Goal: Check status: Check status

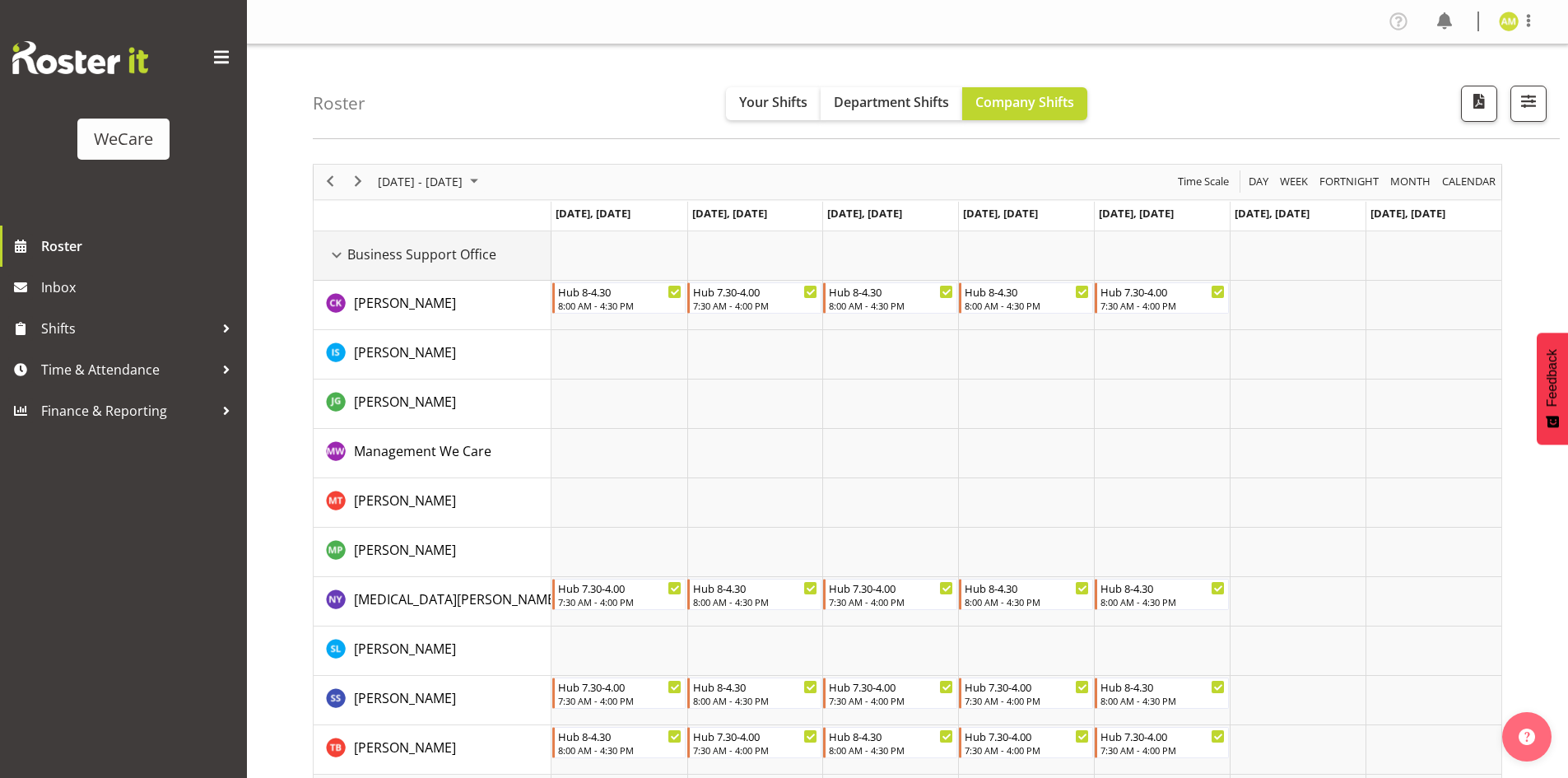
click at [335, 260] on div "Business Support Office resource" at bounding box center [336, 255] width 21 height 21
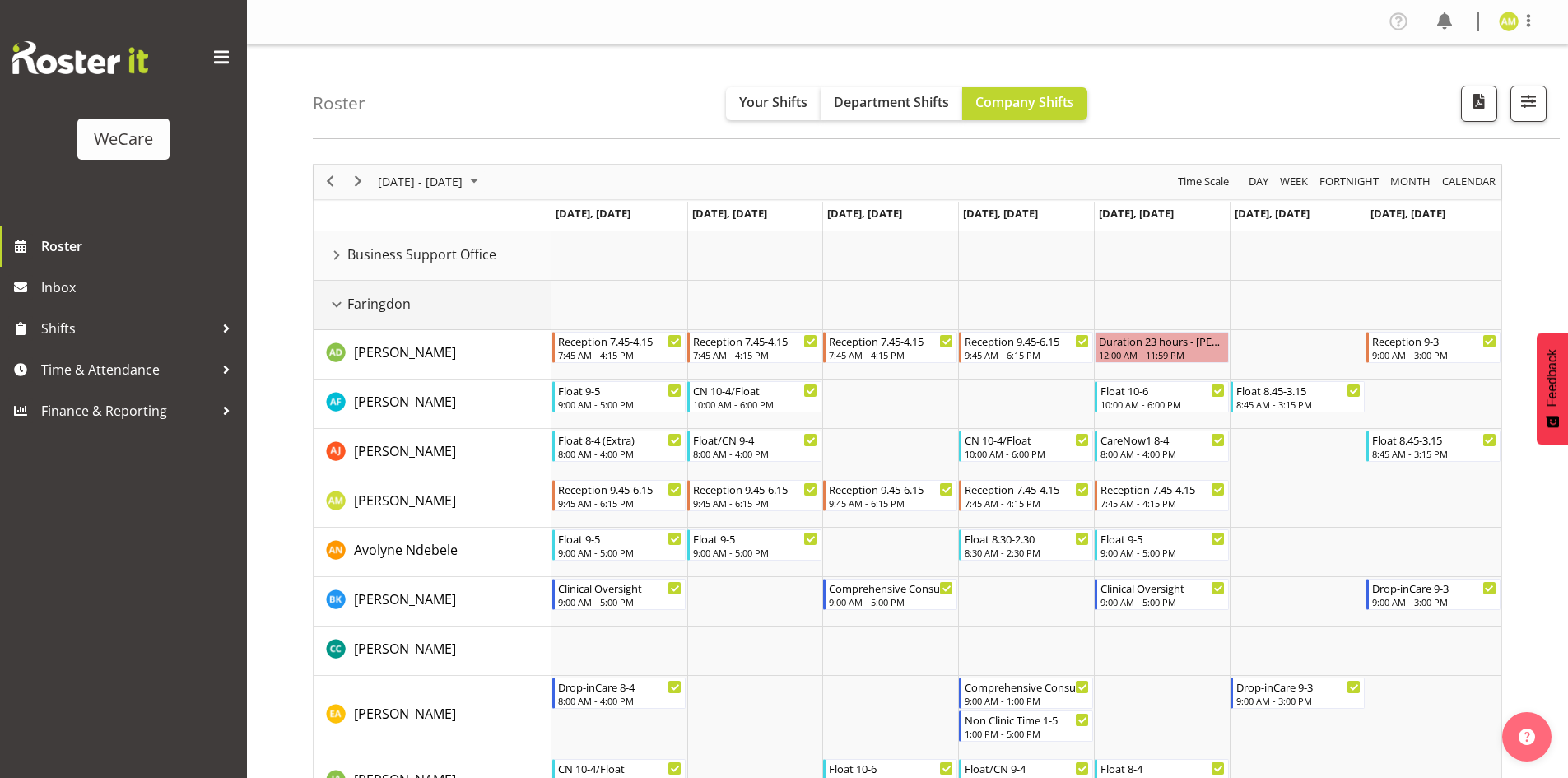
click at [337, 304] on div "Faringdon resource" at bounding box center [336, 304] width 21 height 21
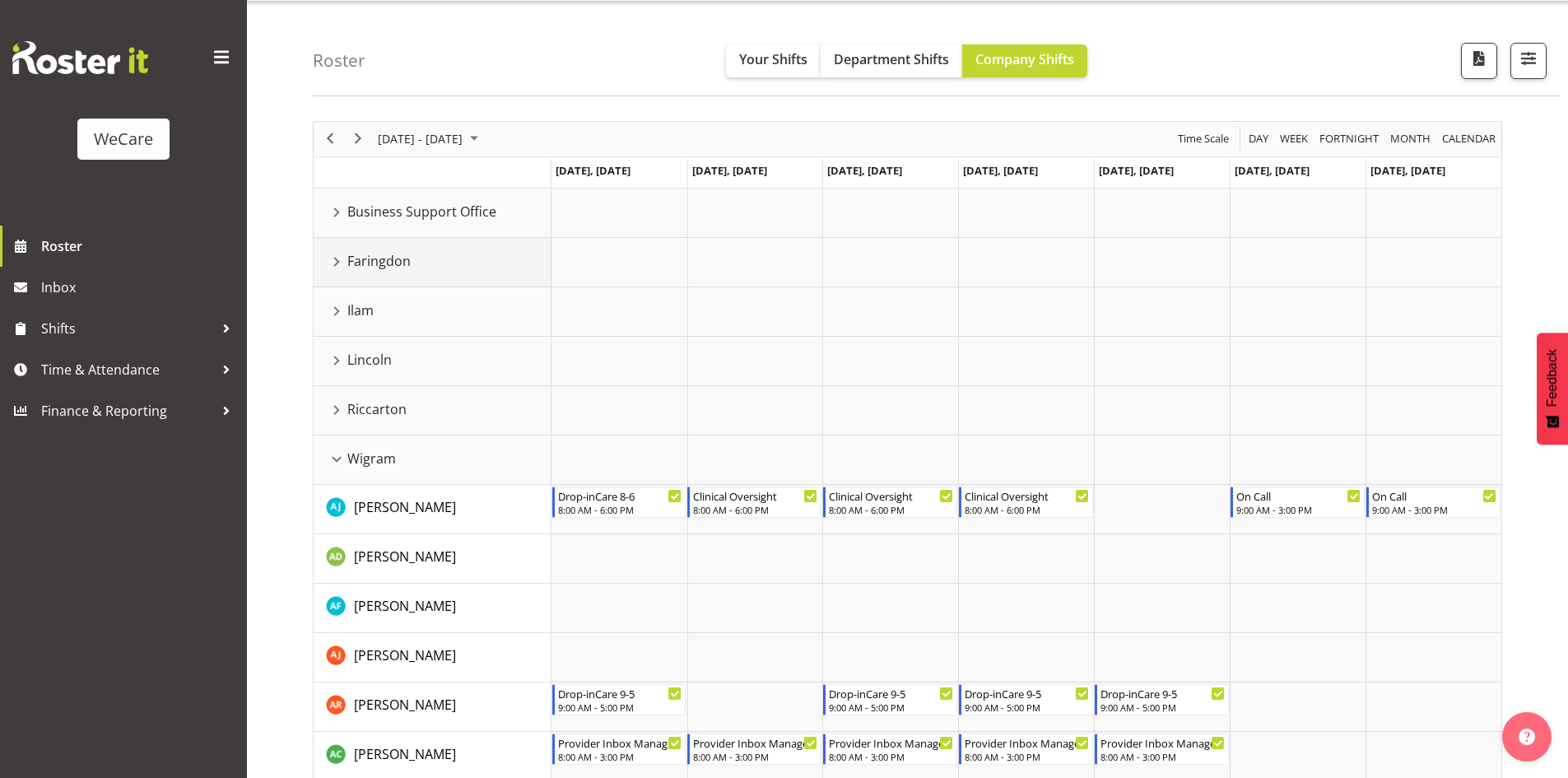
scroll to position [82, 0]
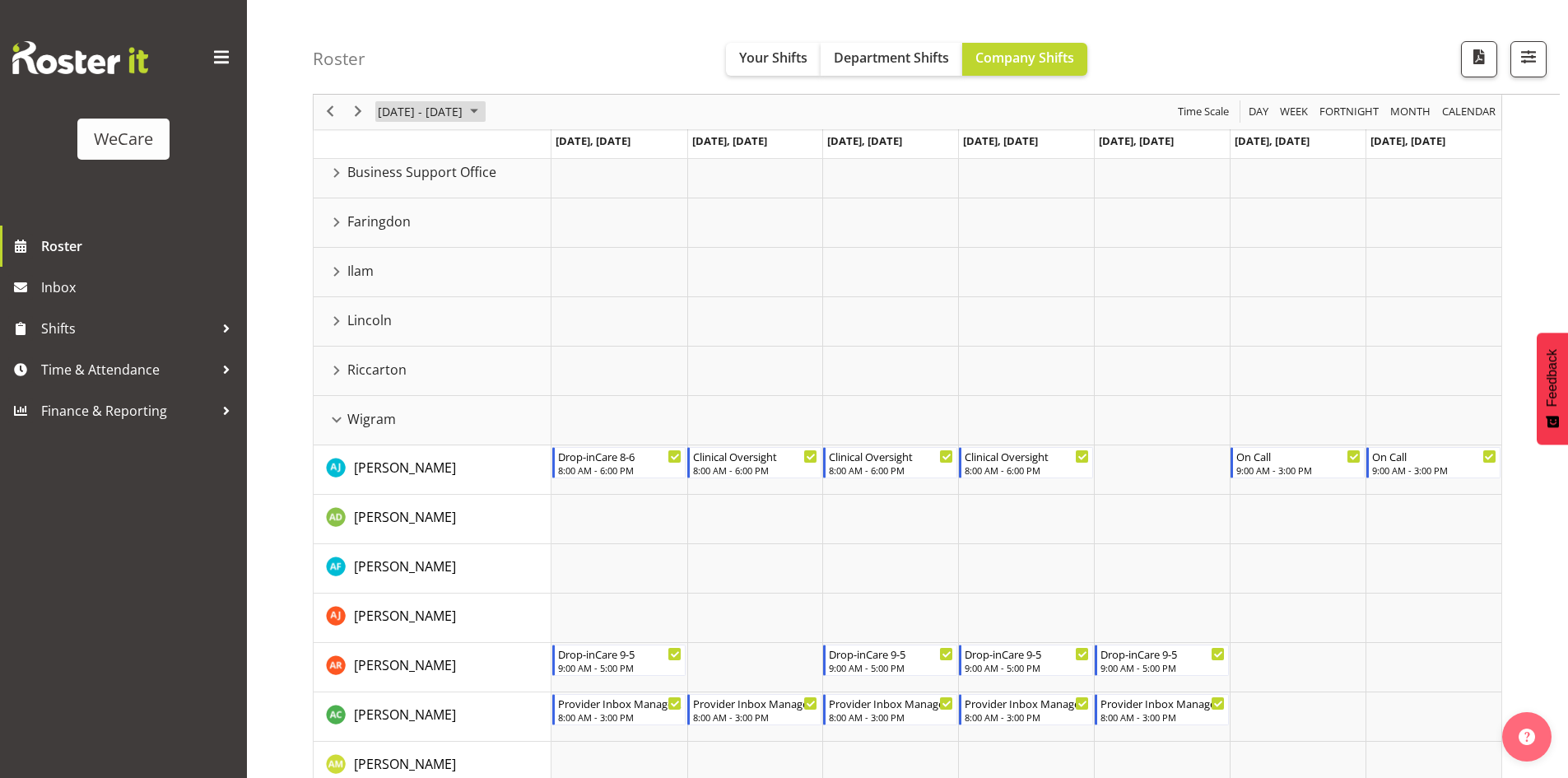
click at [408, 120] on span "[DATE] - [DATE]" at bounding box center [420, 112] width 88 height 21
click at [506, 270] on span "19" at bounding box center [500, 266] width 25 height 25
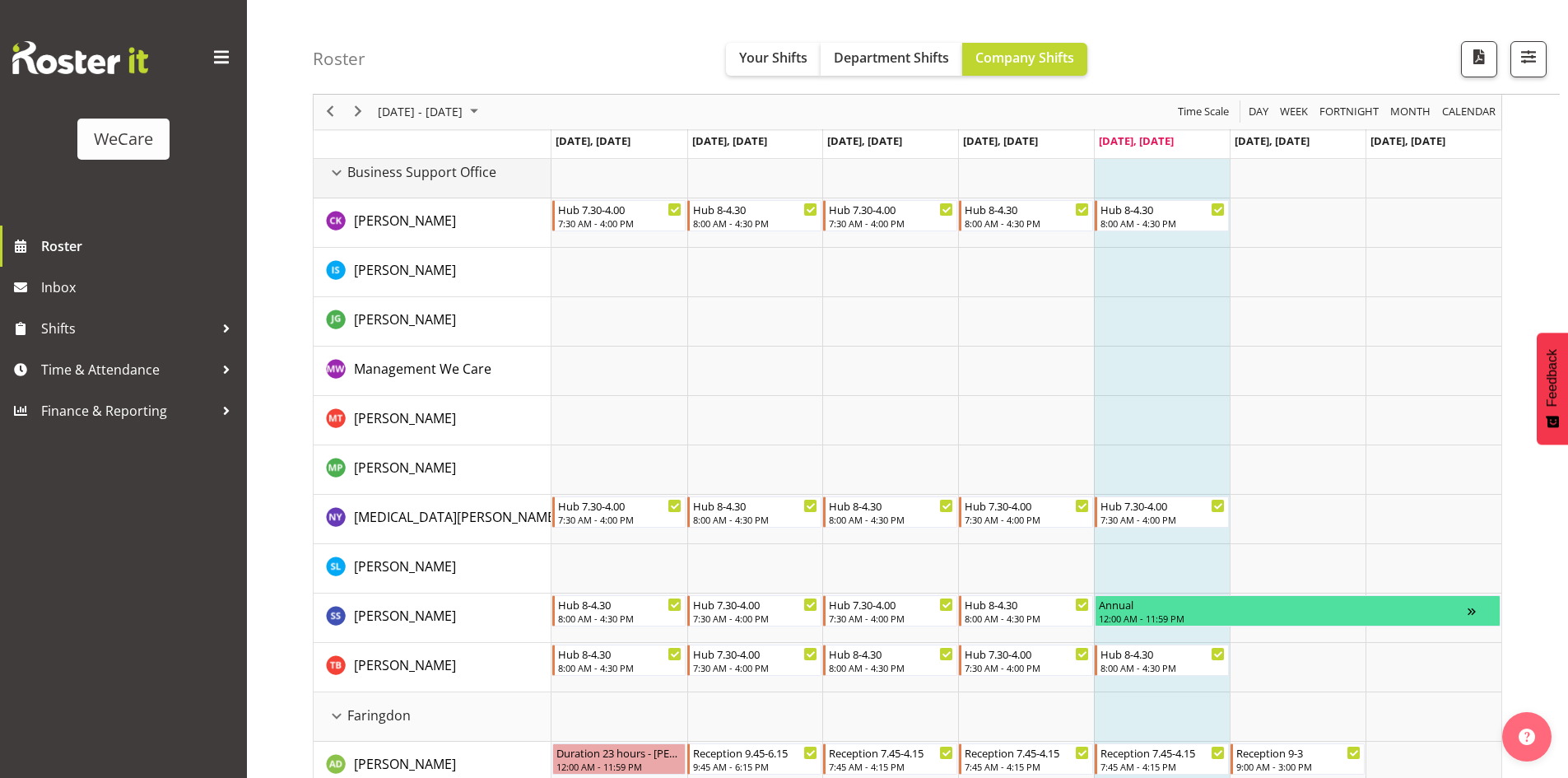
click at [337, 175] on div "Business Support Office resource" at bounding box center [336, 172] width 21 height 21
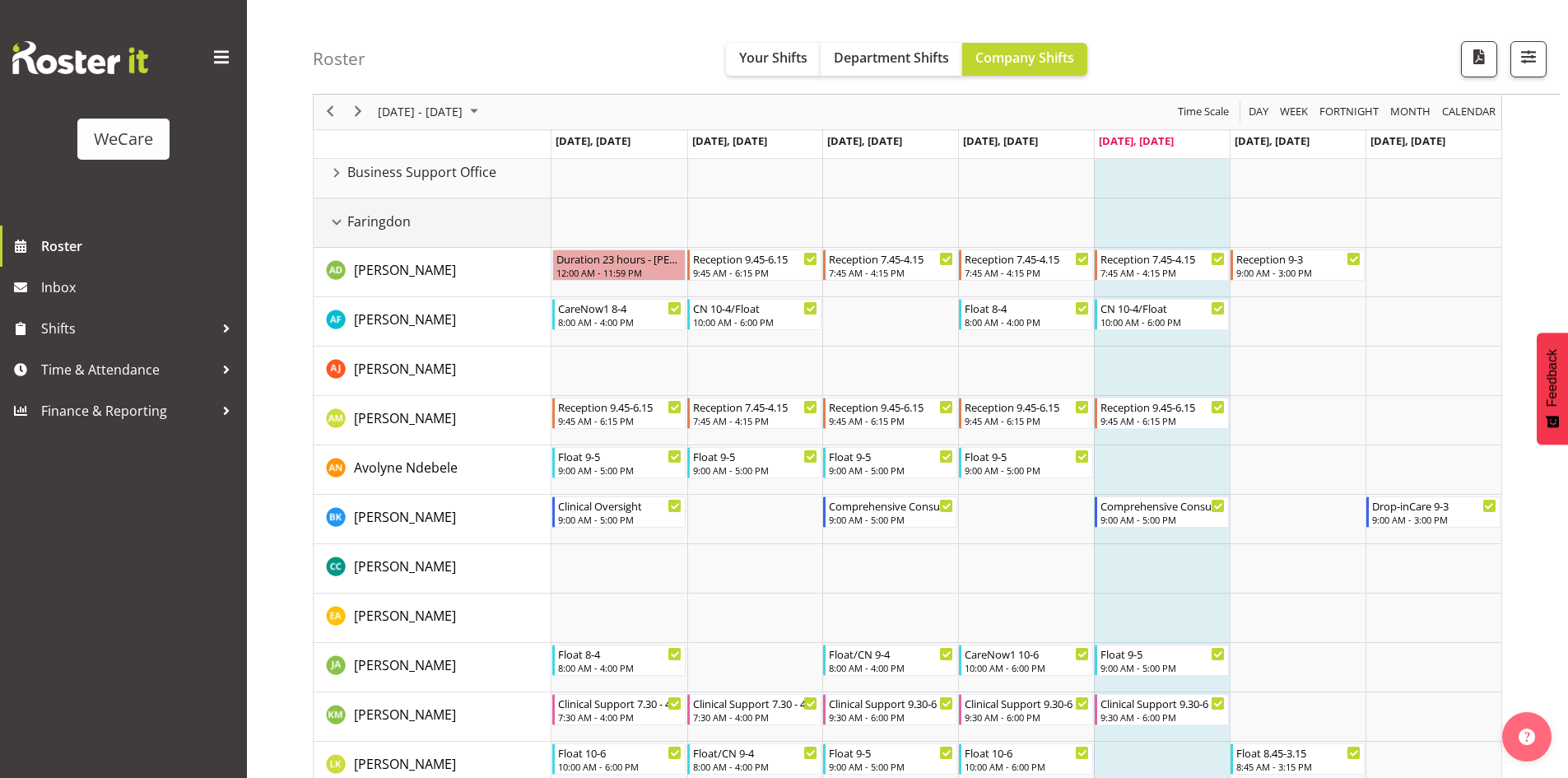
click at [338, 218] on div "Faringdon resource" at bounding box center [336, 222] width 21 height 21
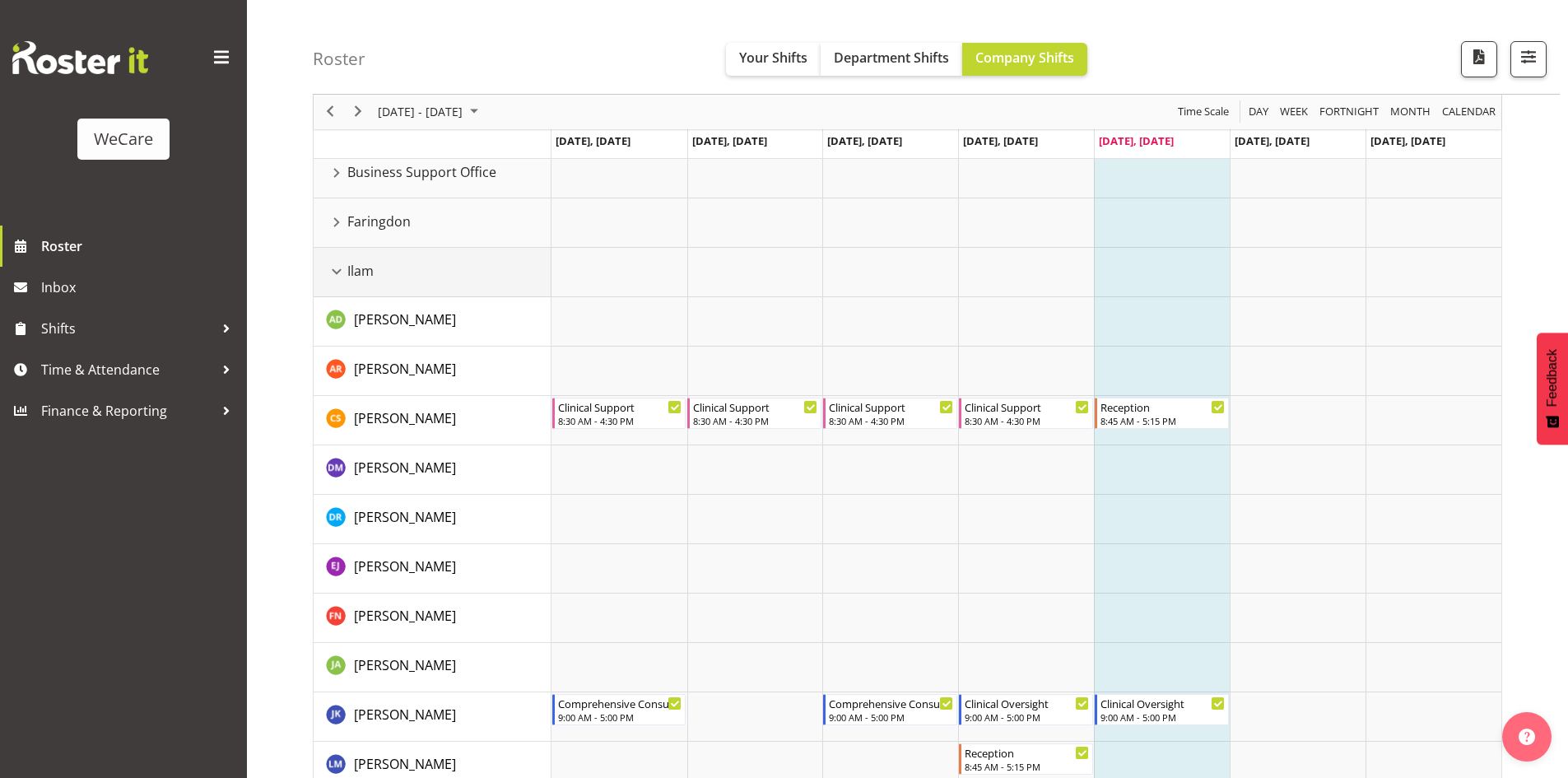
click at [334, 268] on div "Ilam resource" at bounding box center [336, 271] width 21 height 21
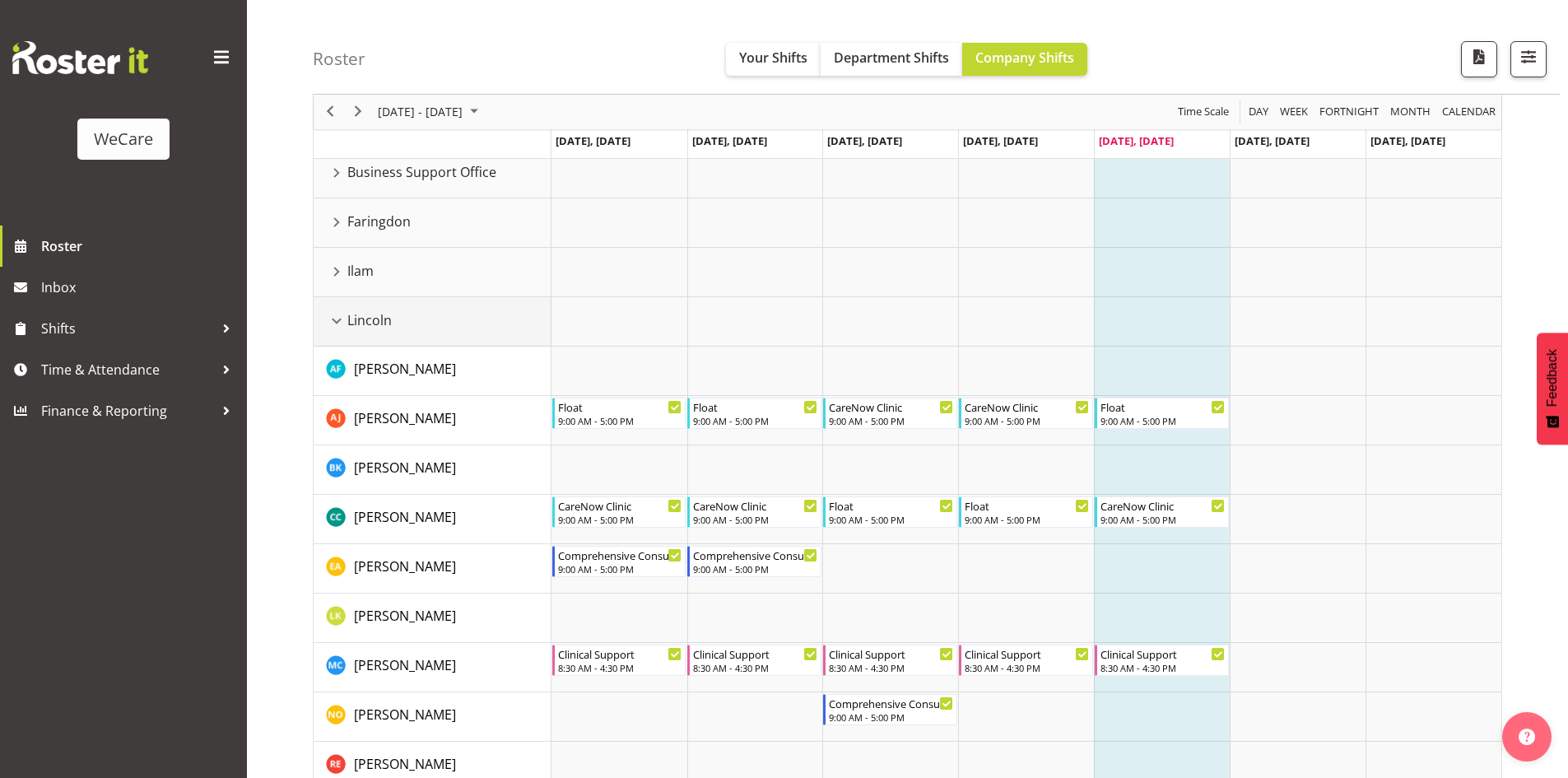
click at [339, 319] on div "Lincoln resource" at bounding box center [336, 320] width 21 height 21
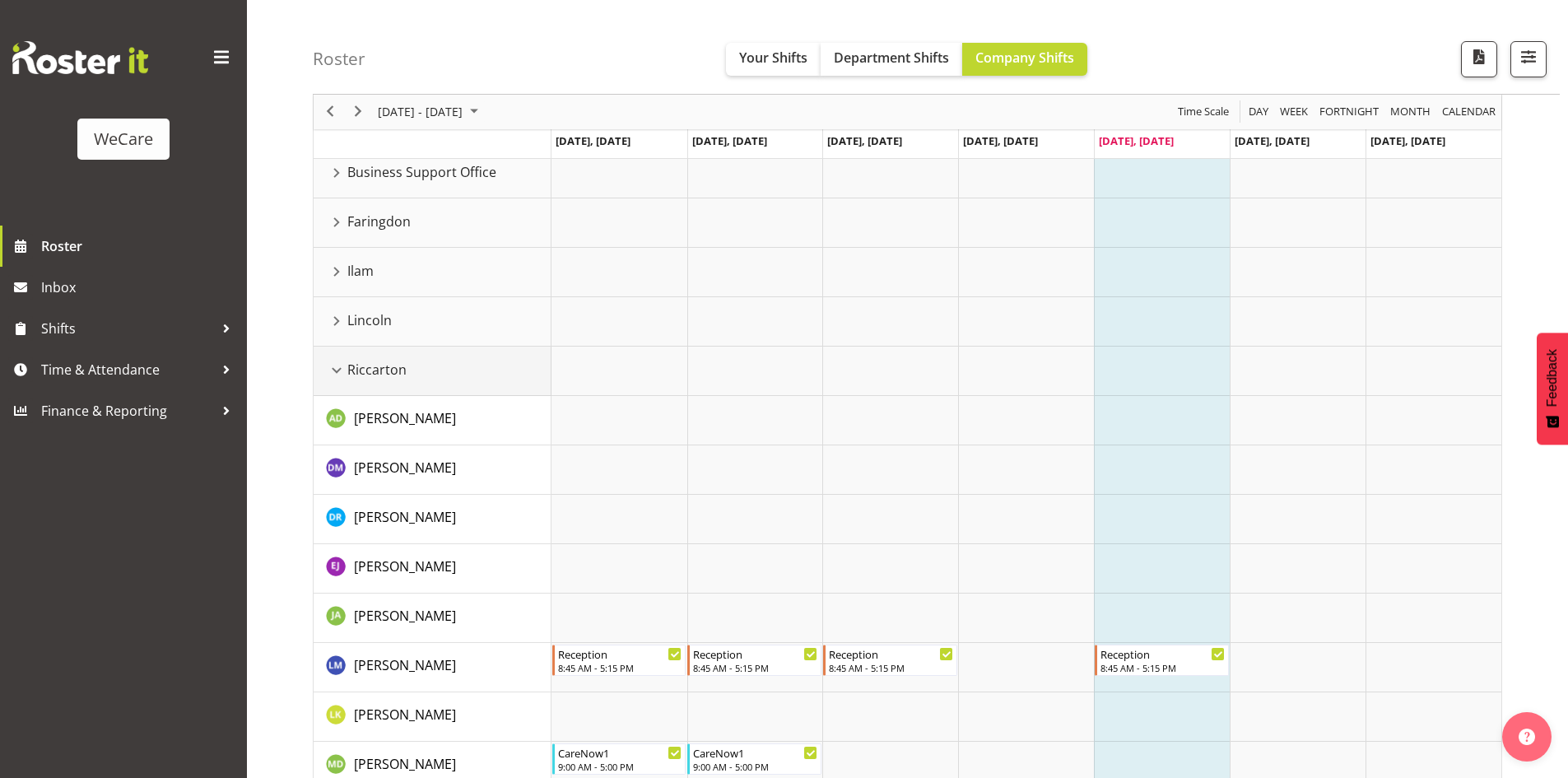
click at [339, 366] on div "Riccarton resource" at bounding box center [336, 370] width 21 height 21
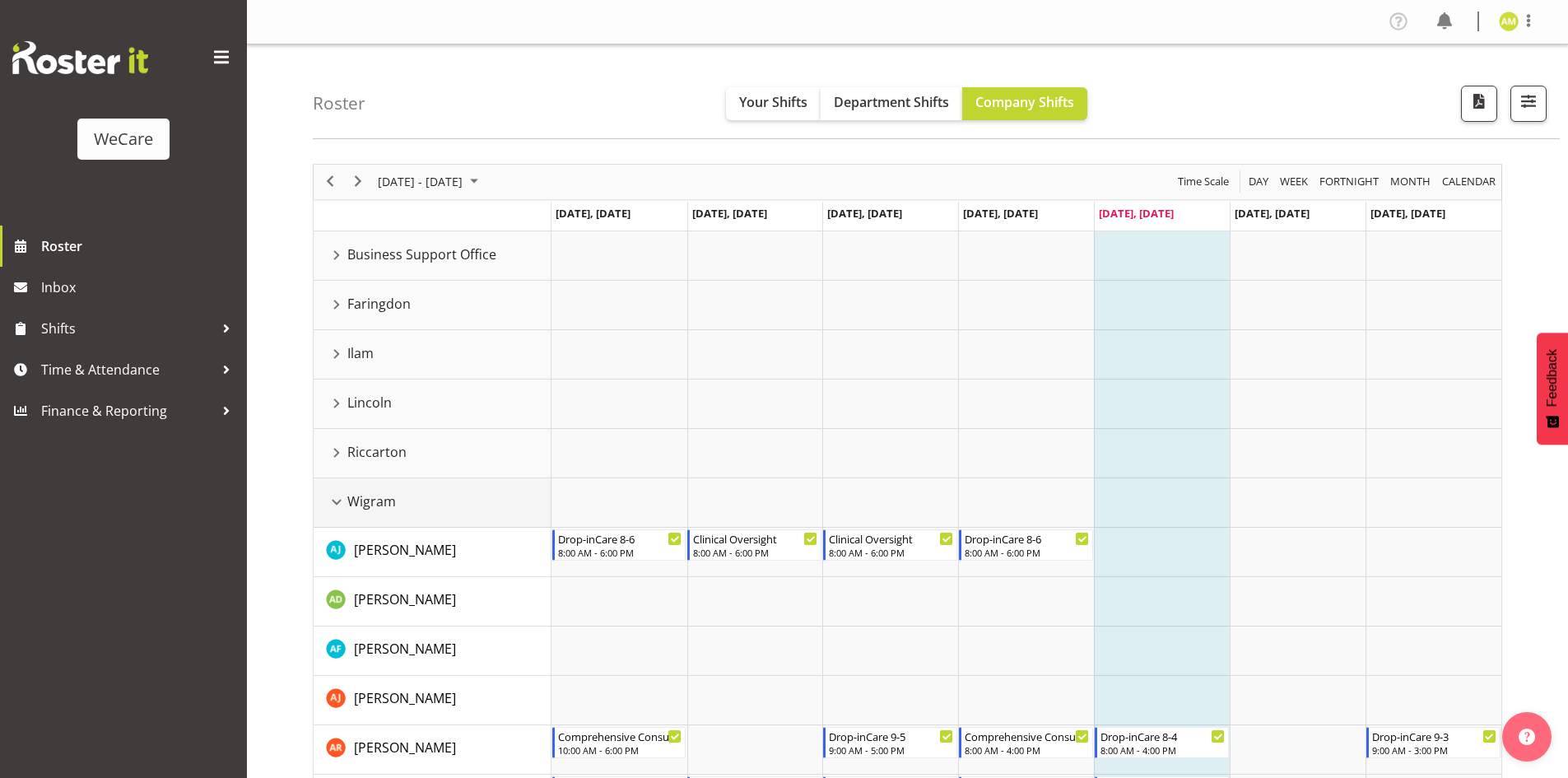
click at [338, 503] on div "Wigram resource" at bounding box center [336, 502] width 21 height 21
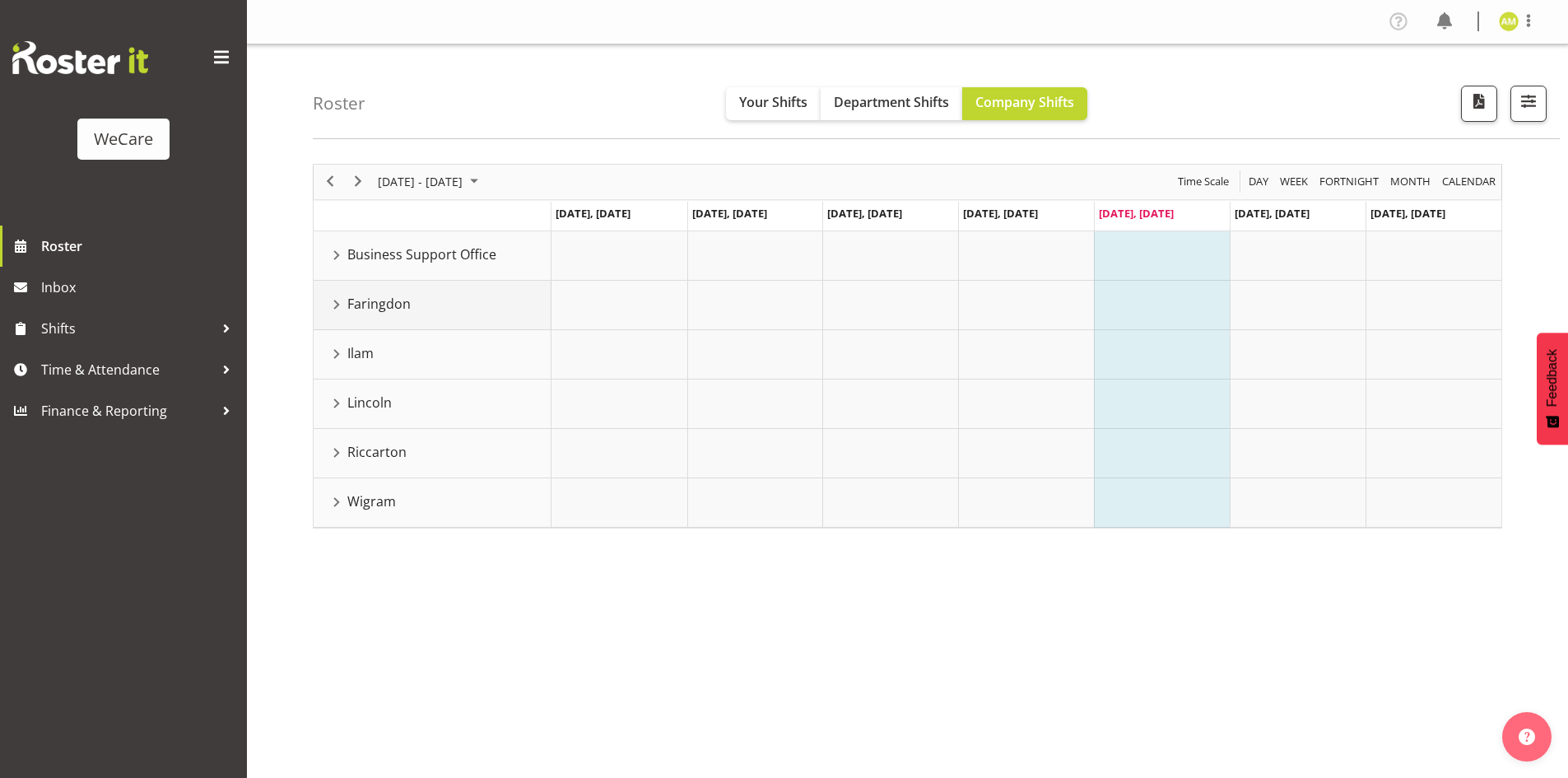
click at [336, 306] on div "Faringdon resource" at bounding box center [336, 304] width 21 height 21
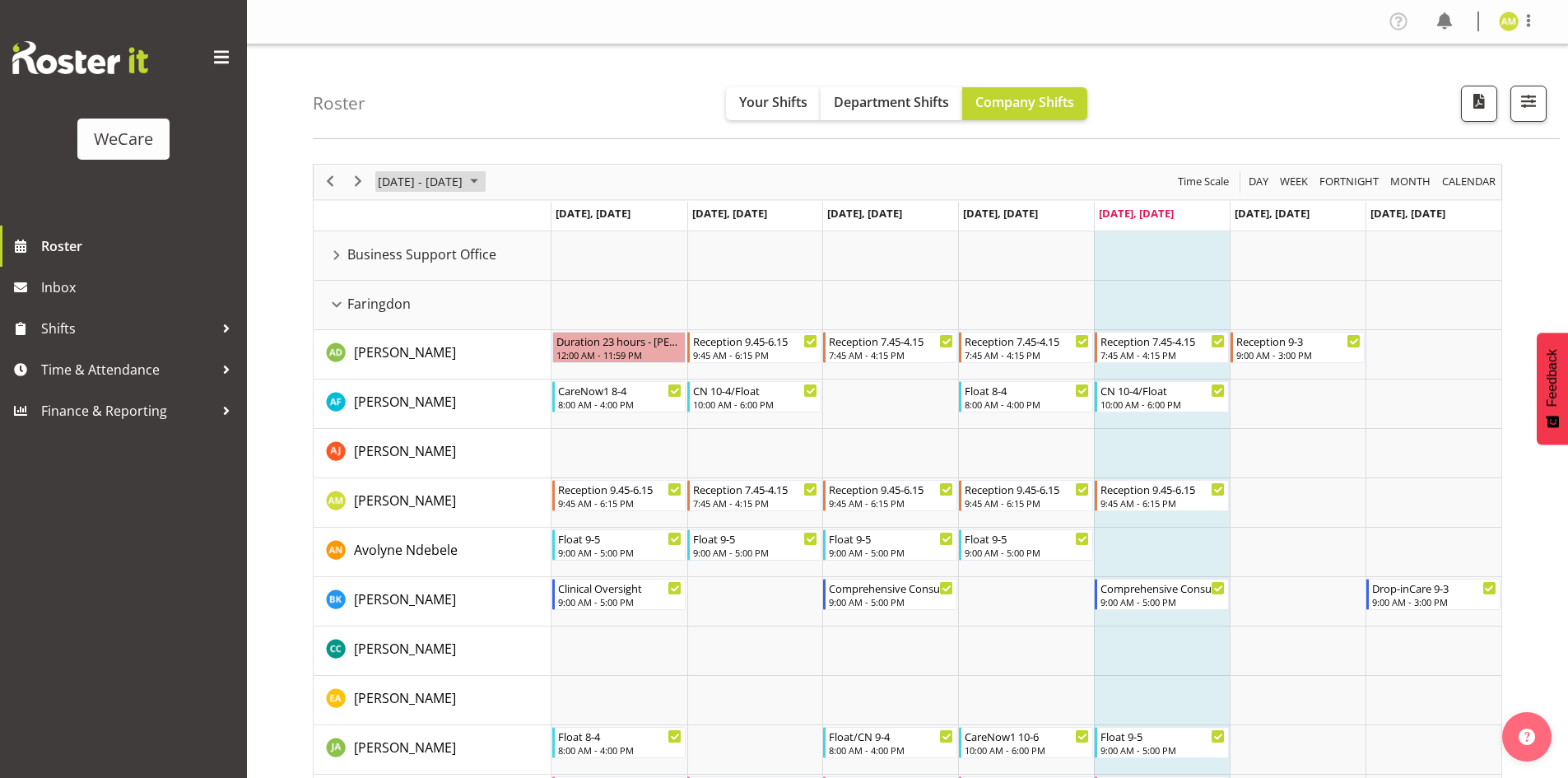
click at [464, 187] on span "[DATE] - [DATE]" at bounding box center [420, 181] width 88 height 21
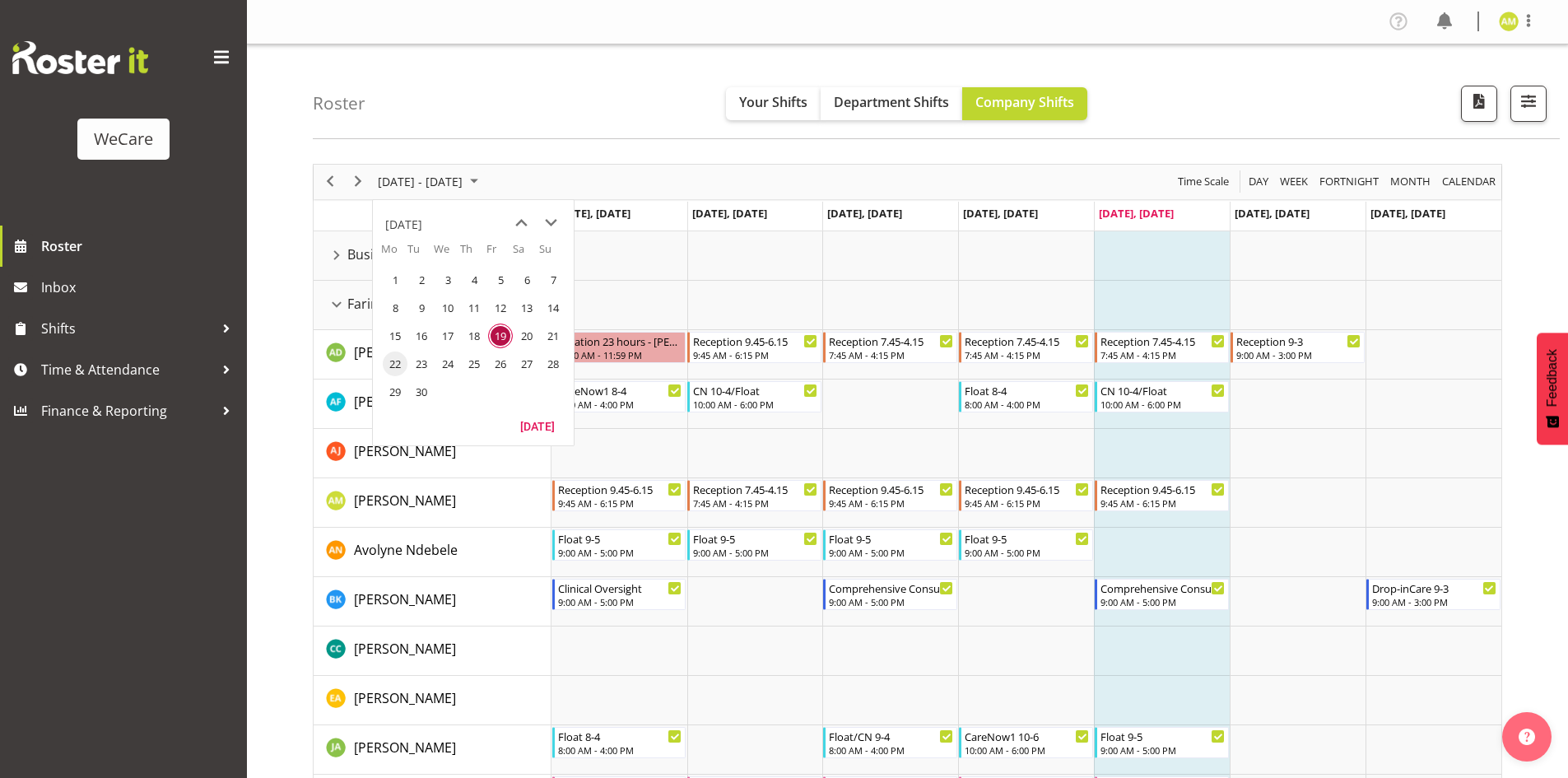
click at [397, 364] on span "22" at bounding box center [395, 364] width 25 height 25
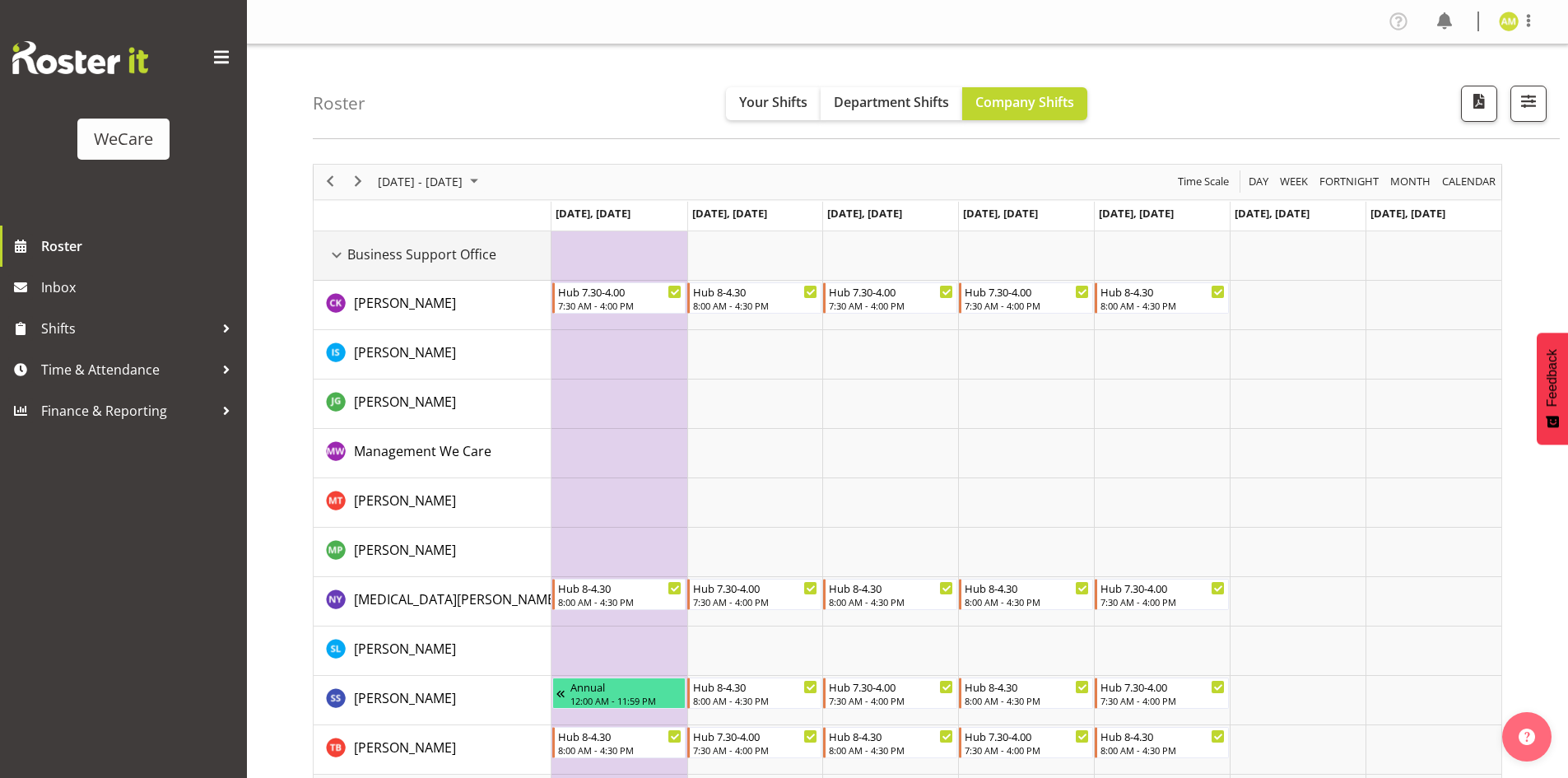
click at [338, 254] on div "Business Support Office resource" at bounding box center [336, 255] width 21 height 21
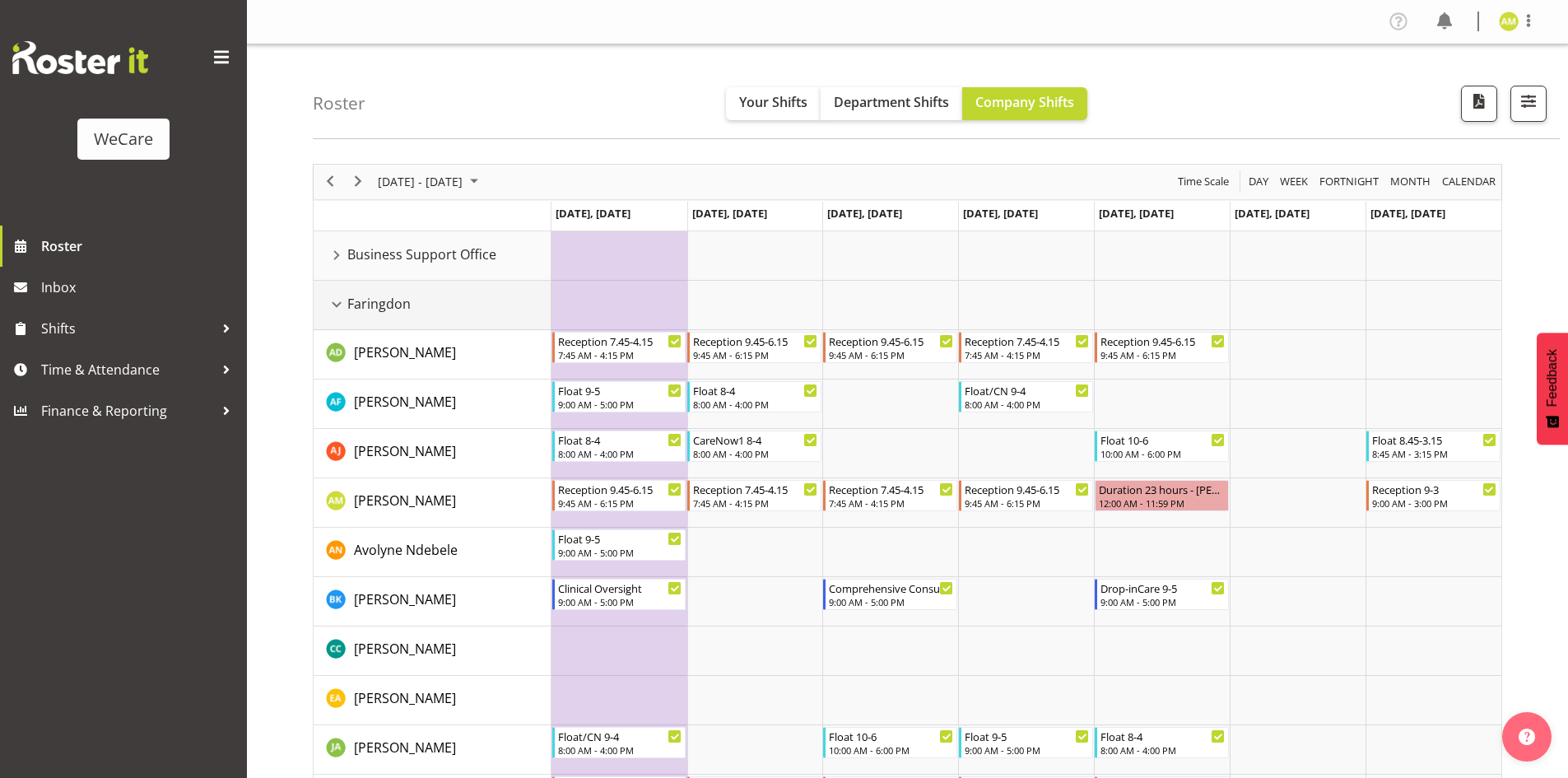
click at [337, 305] on div "Faringdon resource" at bounding box center [336, 304] width 21 height 21
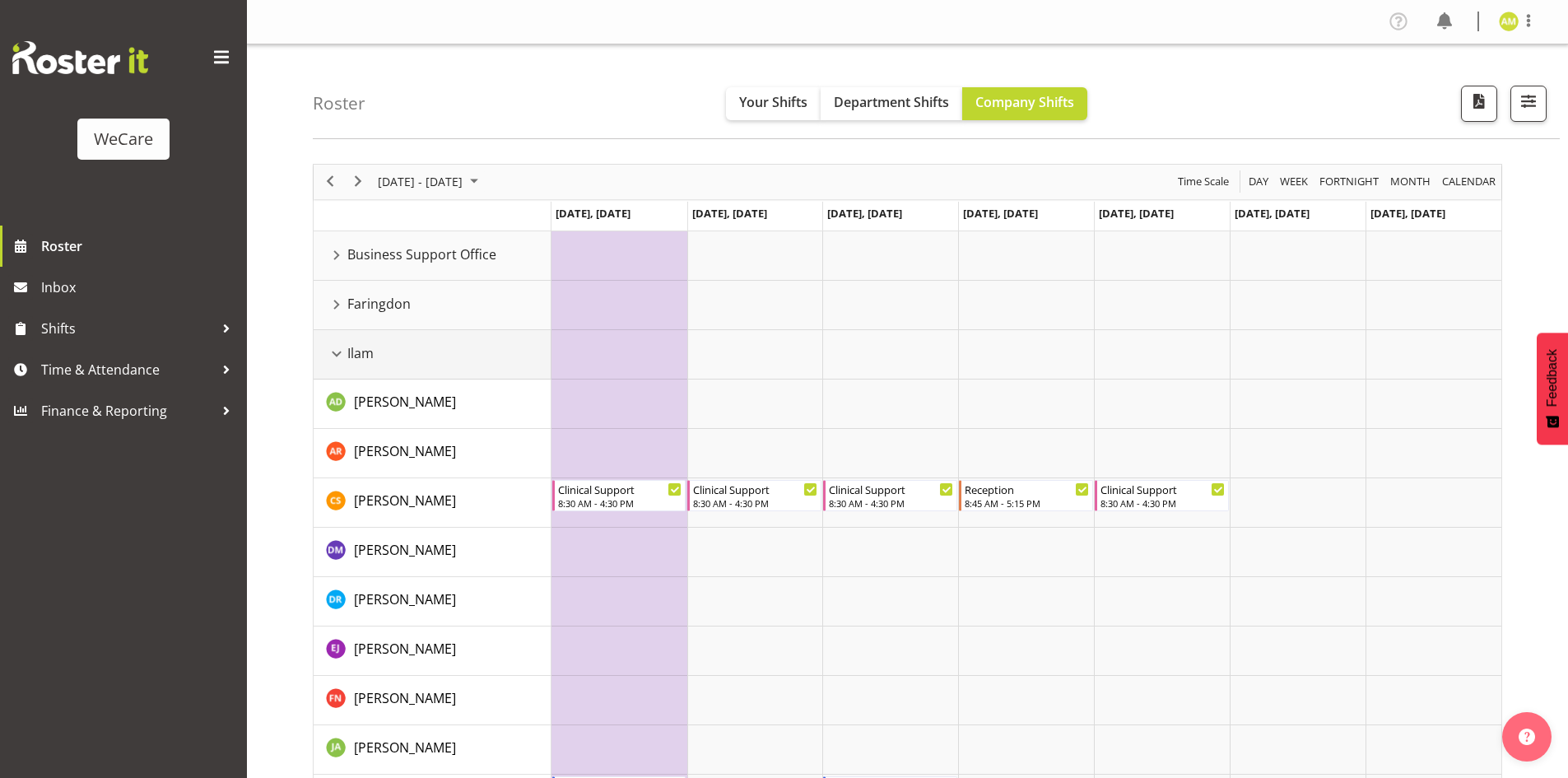
click at [339, 350] on div "Ilam resource" at bounding box center [336, 353] width 21 height 21
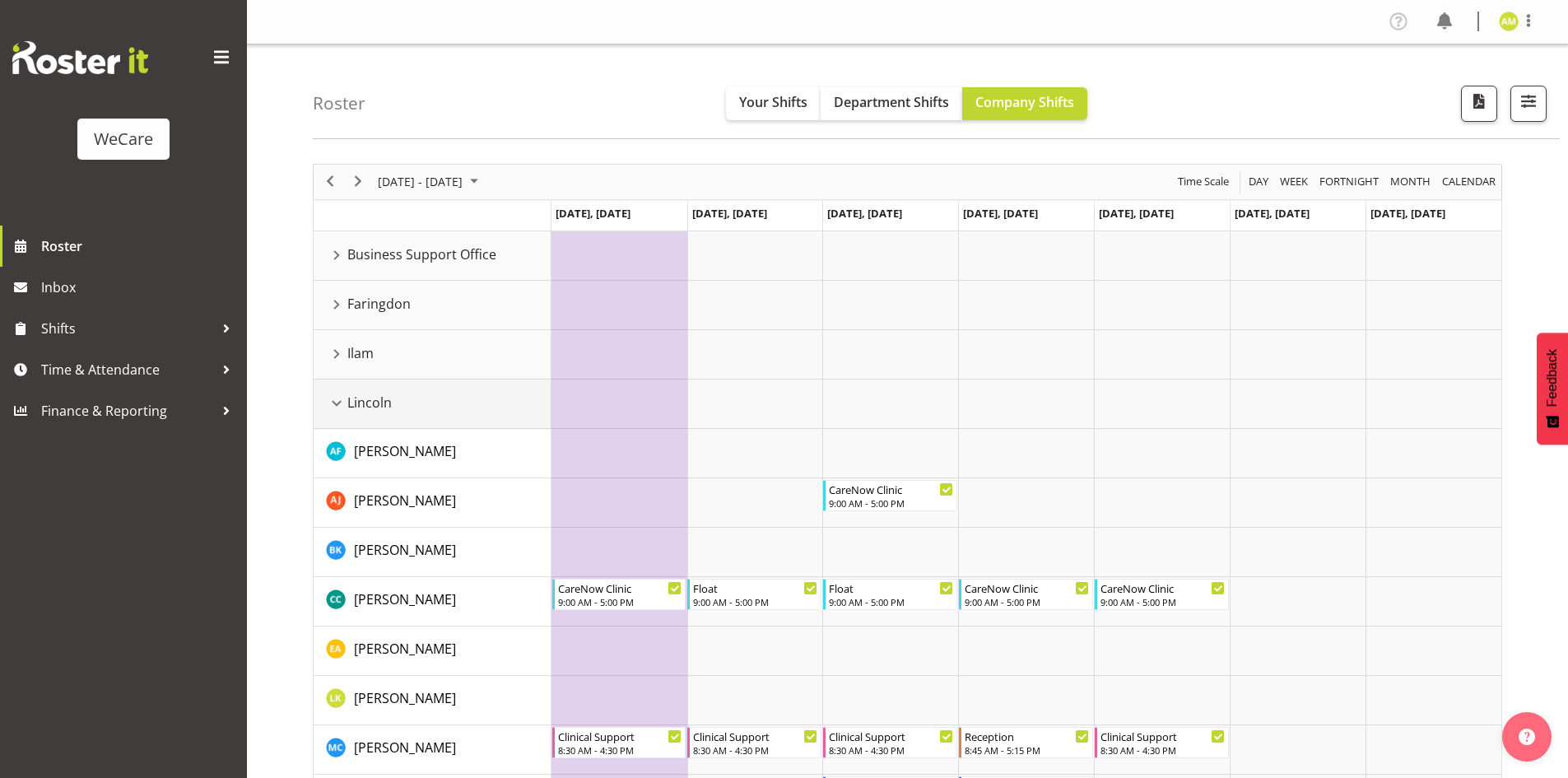
drag, startPoint x: 339, startPoint y: 397, endPoint x: 331, endPoint y: 448, distance: 51.6
click at [339, 399] on div "Lincoln resource" at bounding box center [336, 403] width 21 height 21
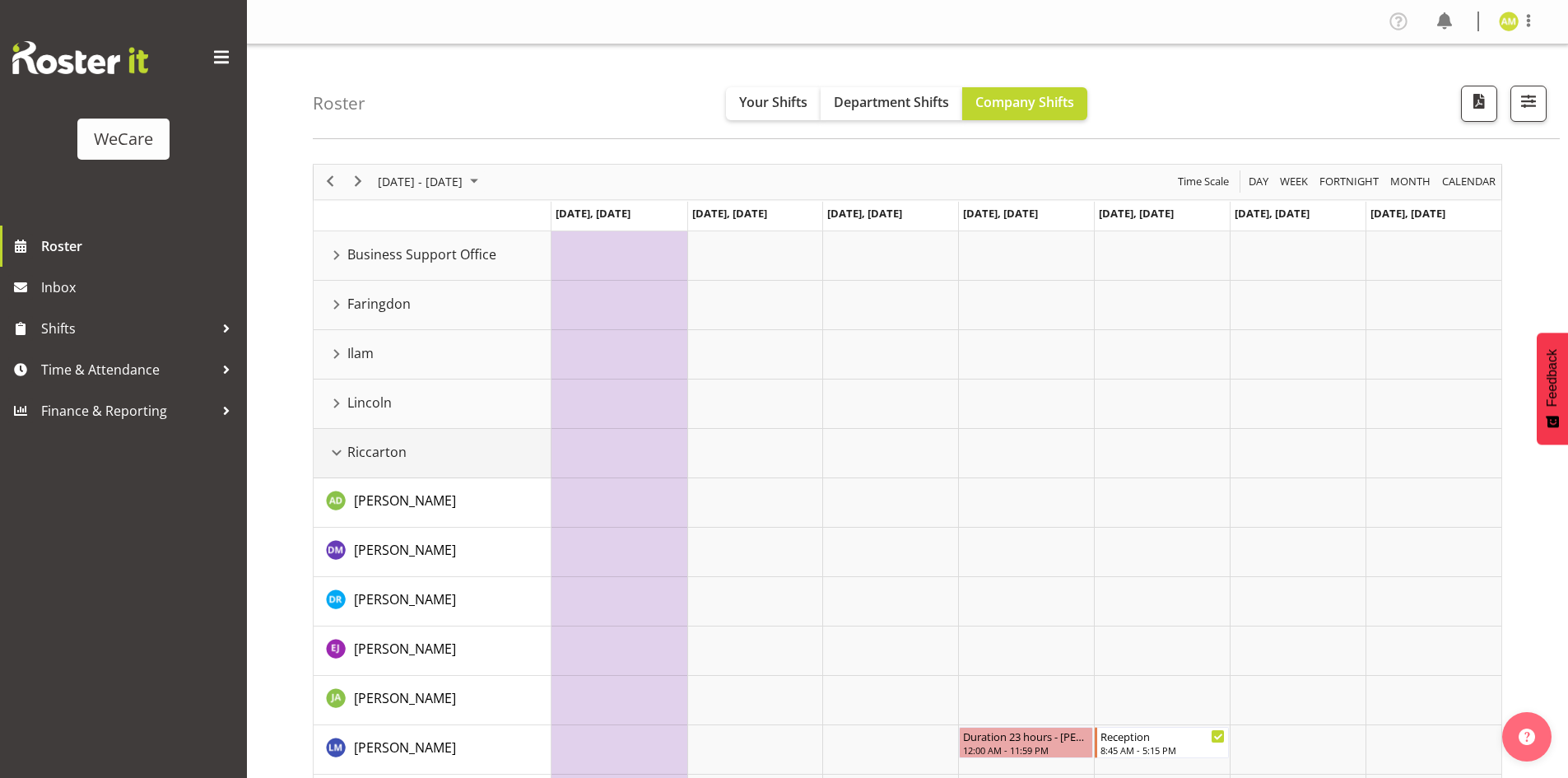
click at [330, 456] on div "Riccarton resource" at bounding box center [336, 452] width 21 height 21
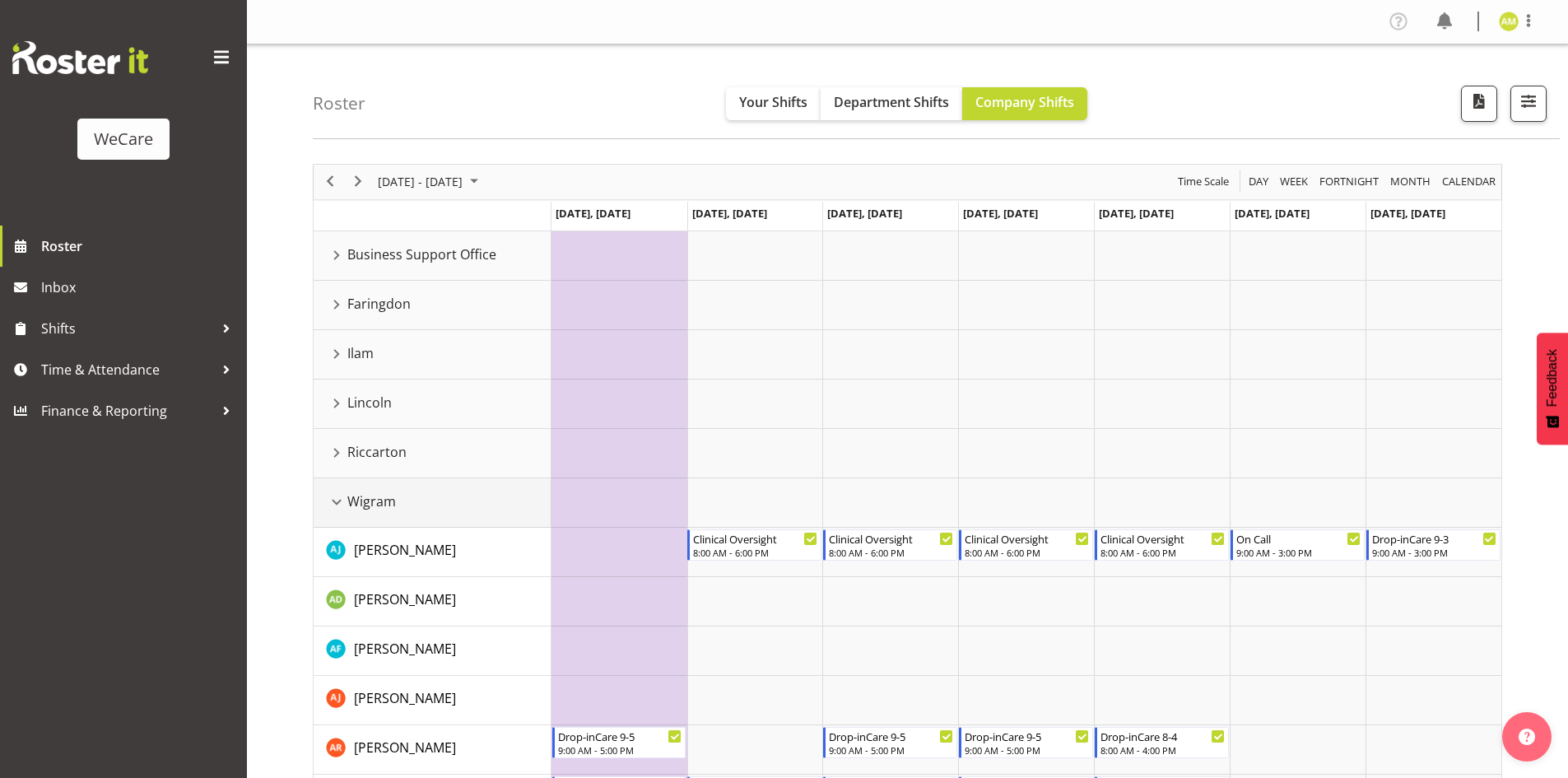
click at [334, 498] on div "Wigram resource" at bounding box center [336, 502] width 21 height 21
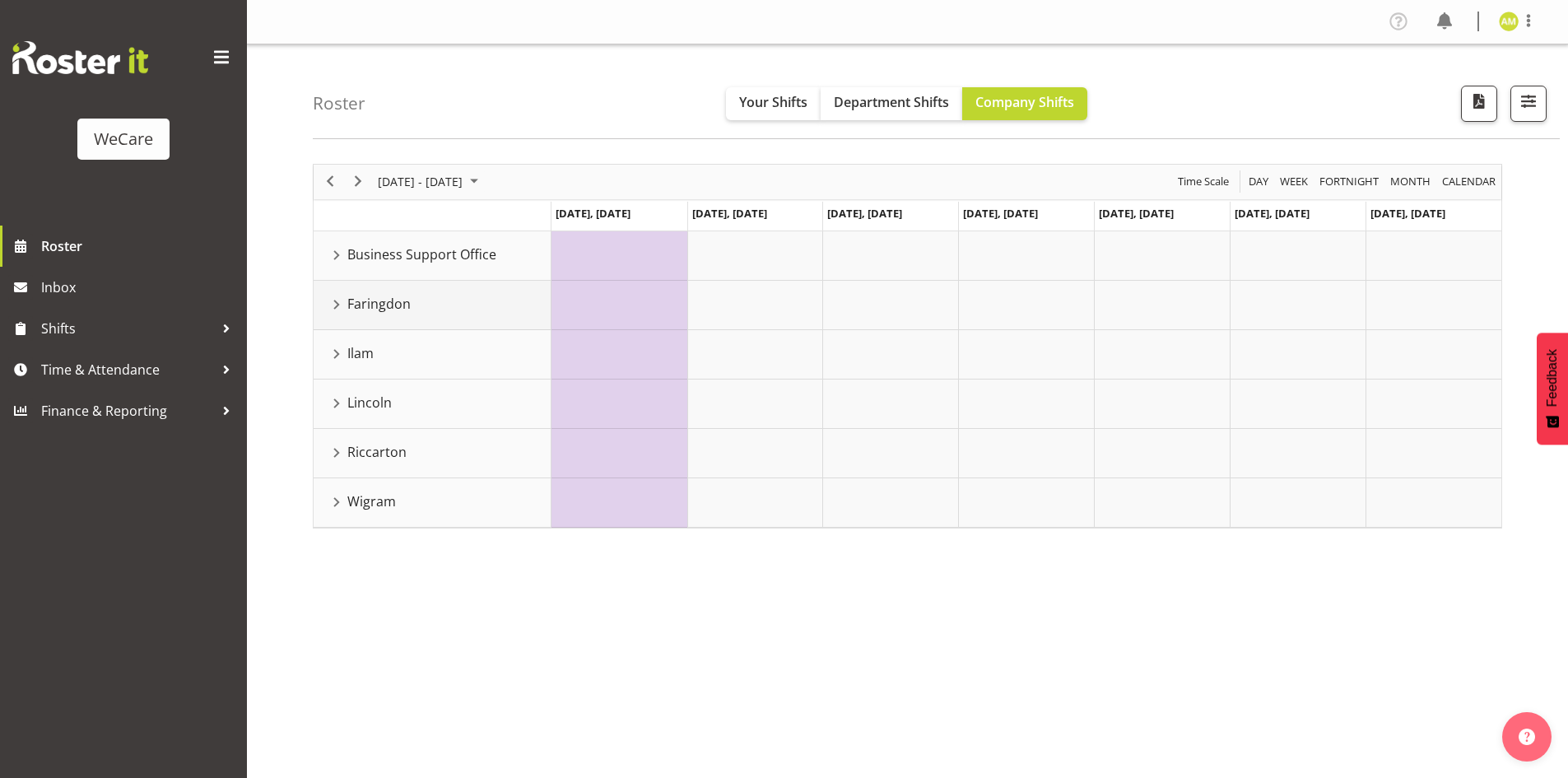
click at [329, 303] on div "Faringdon resource" at bounding box center [336, 304] width 21 height 21
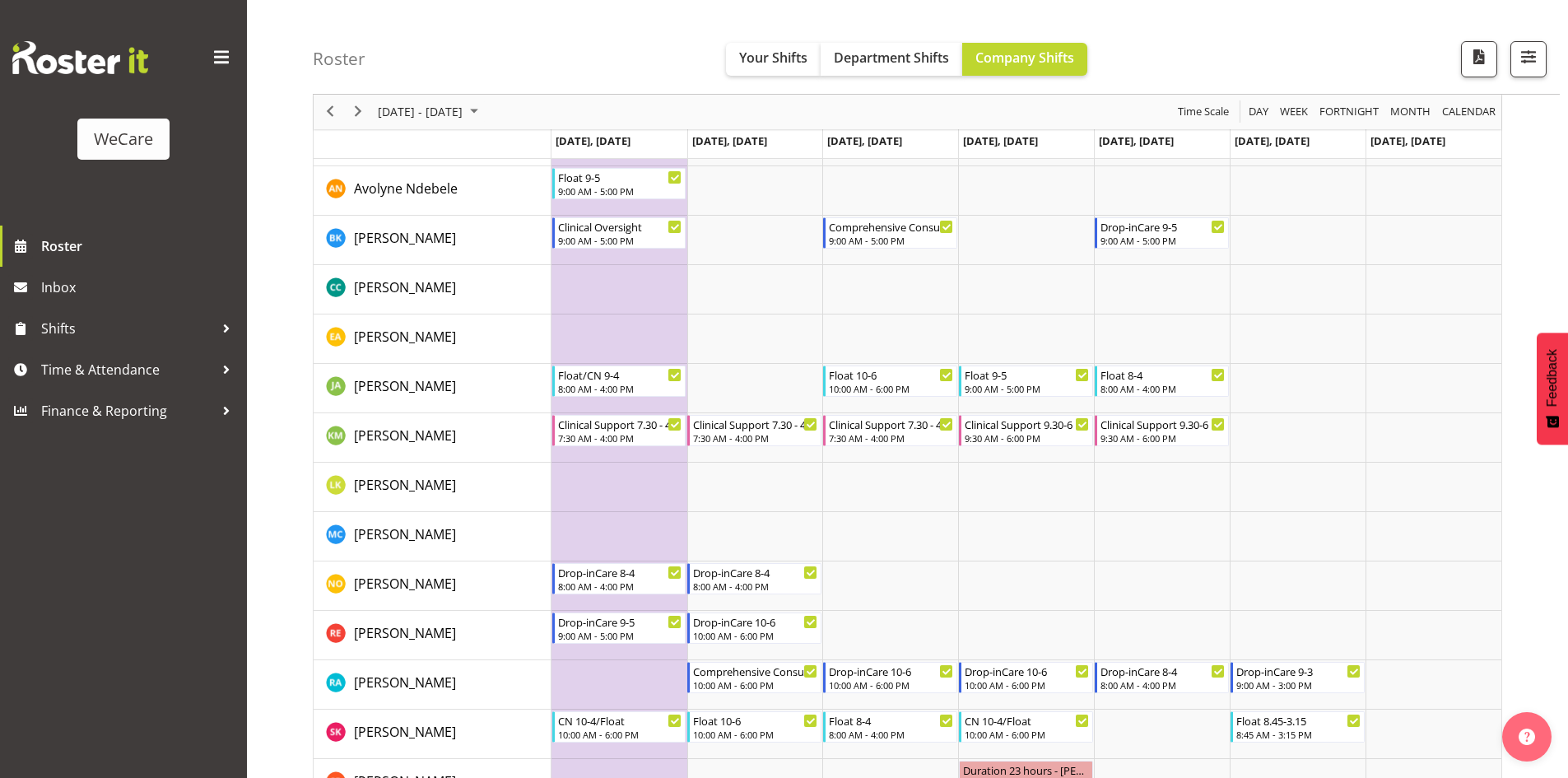
scroll to position [356, 0]
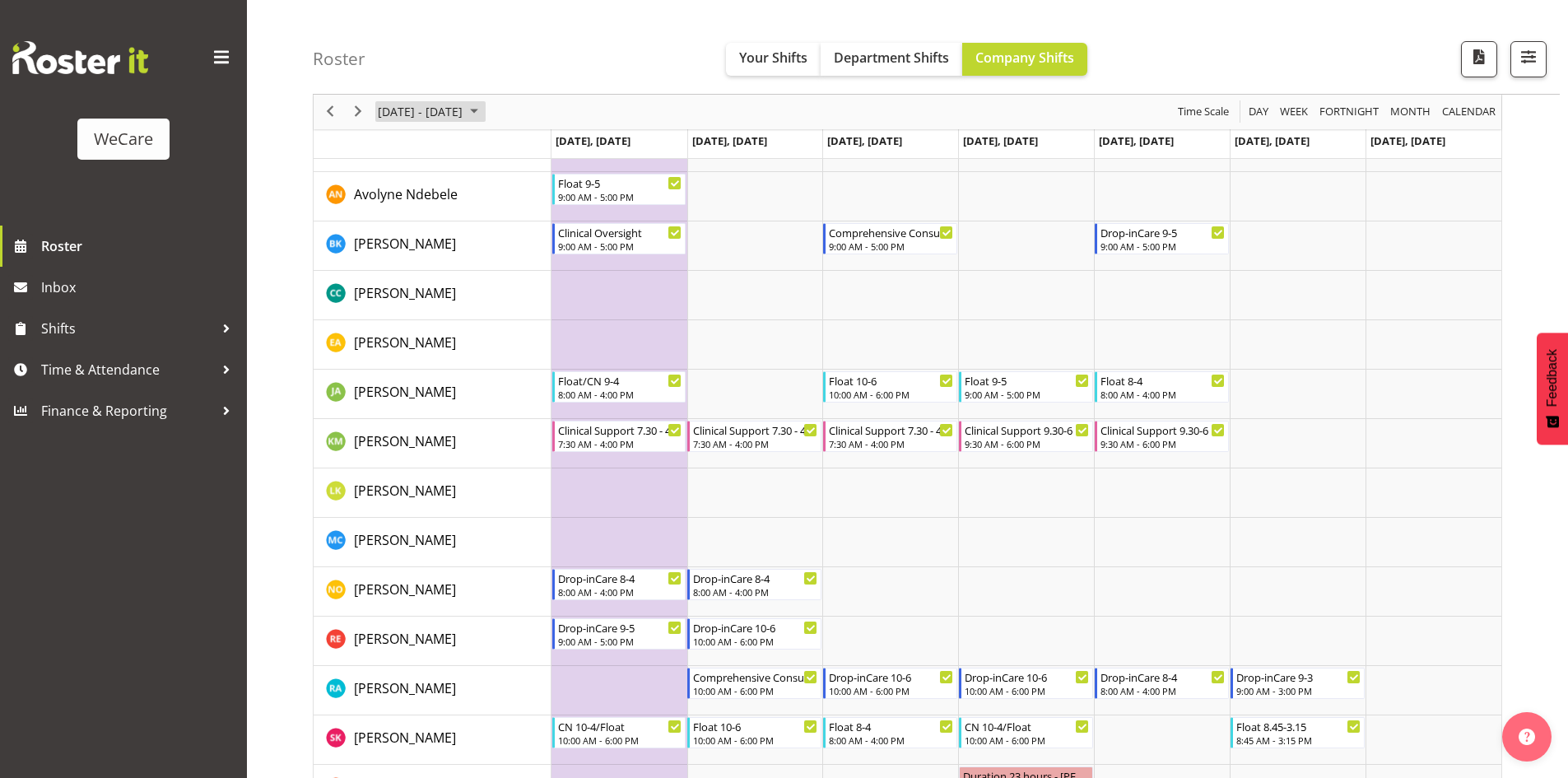
click at [484, 114] on span "September 2025" at bounding box center [474, 112] width 20 height 21
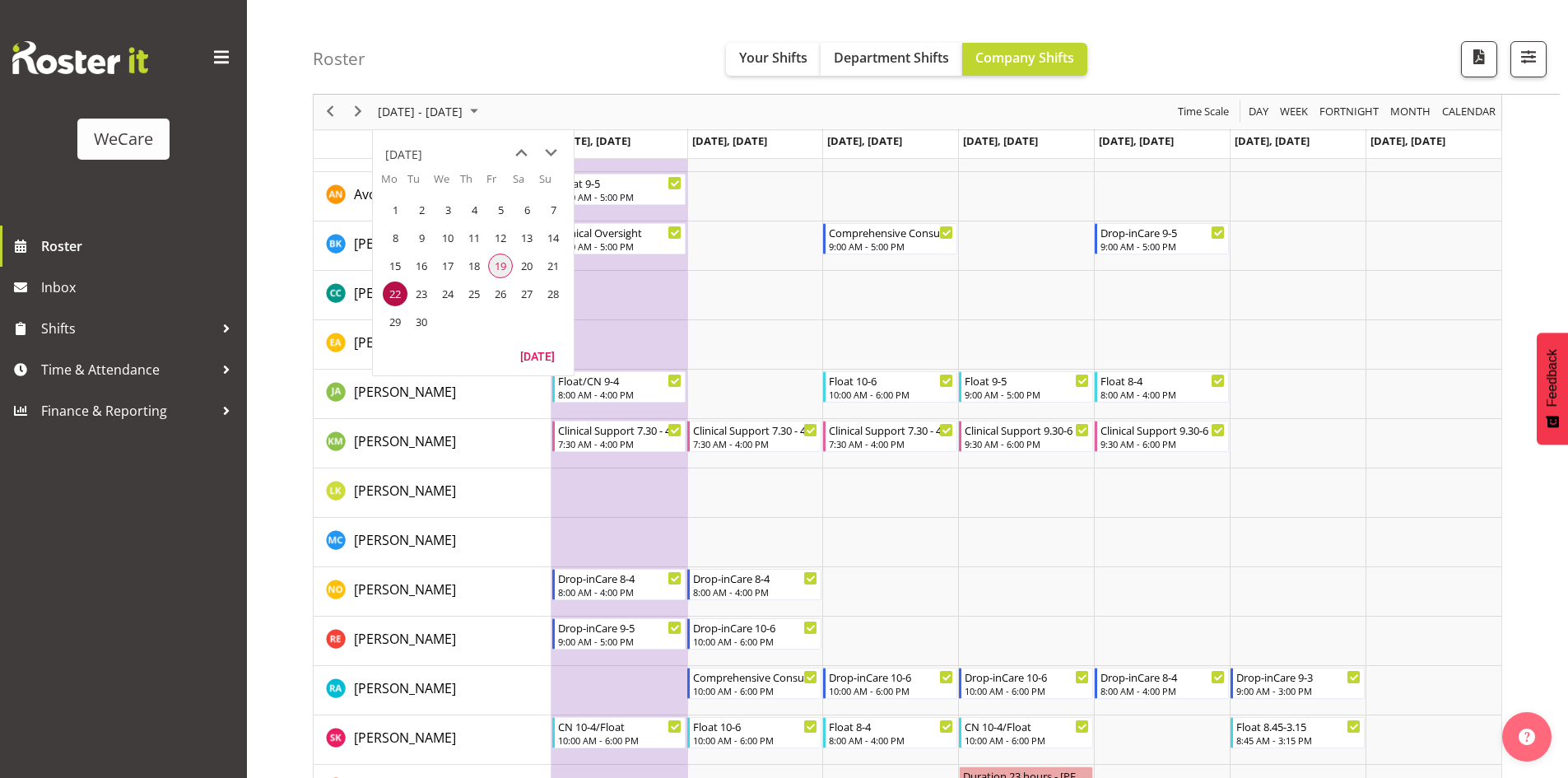
click at [507, 263] on span "19" at bounding box center [500, 266] width 25 height 25
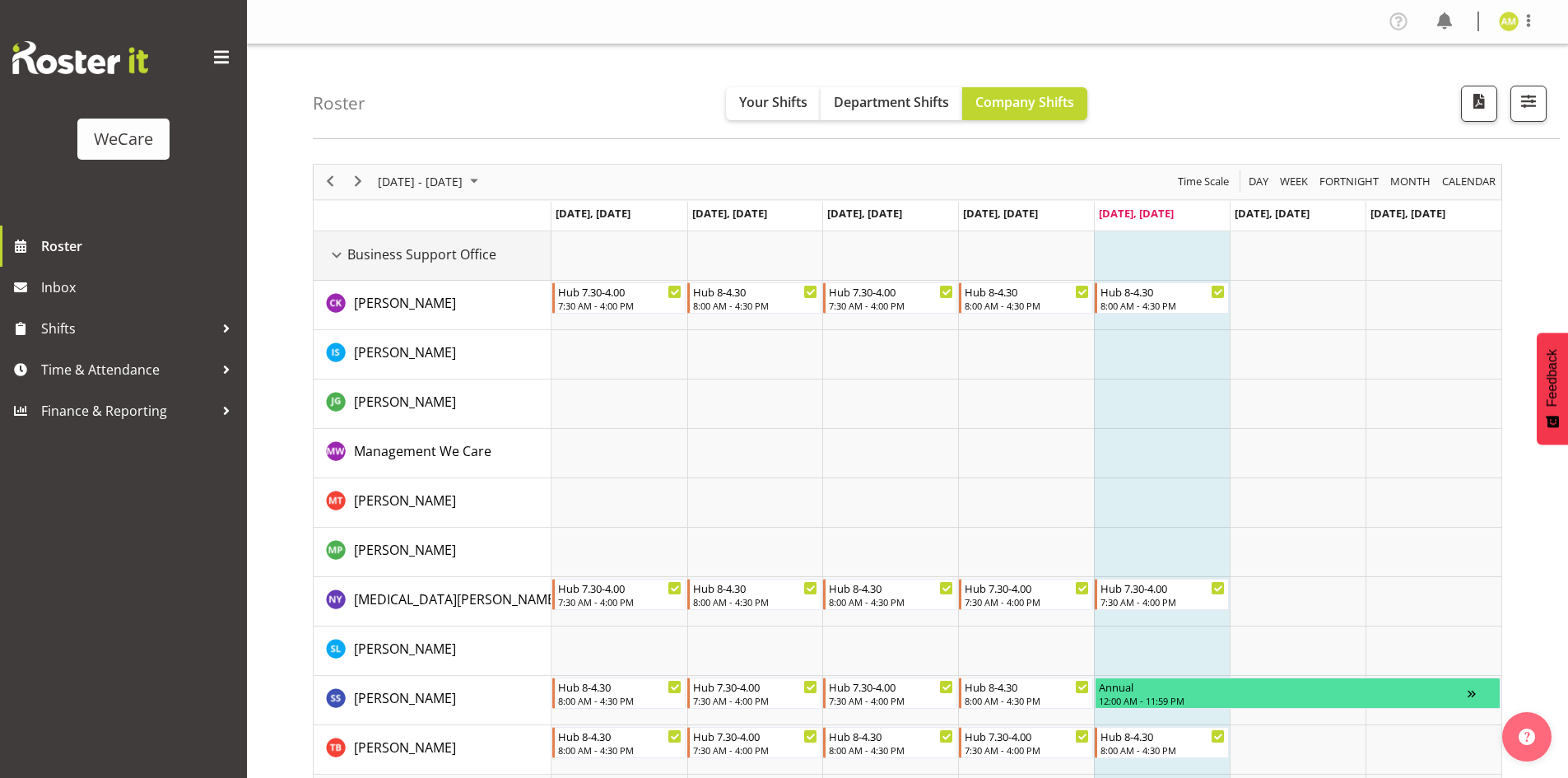
click at [336, 255] on div "Business Support Office resource" at bounding box center [336, 255] width 21 height 21
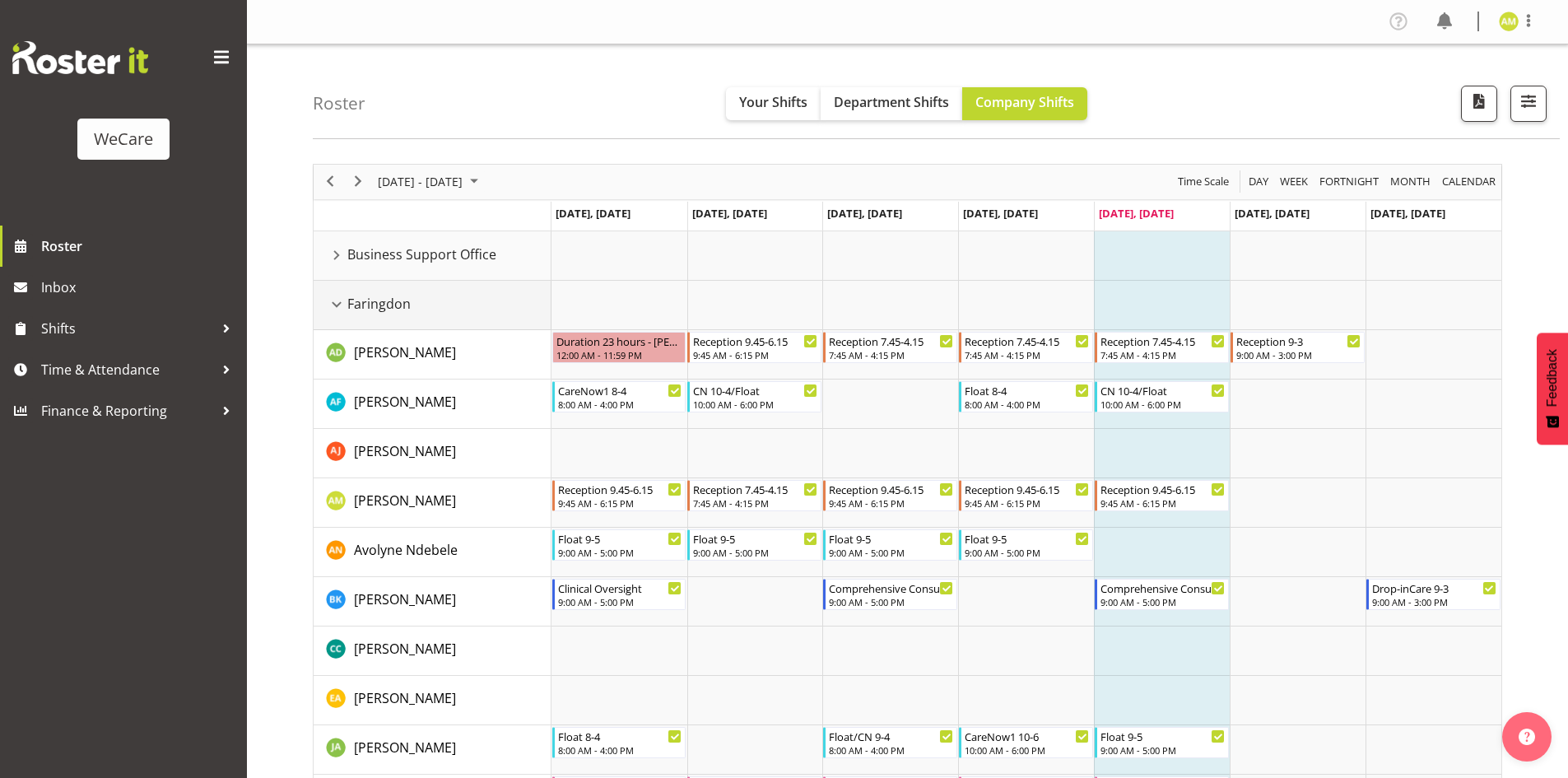
click at [340, 306] on div "Faringdon resource" at bounding box center [336, 304] width 21 height 21
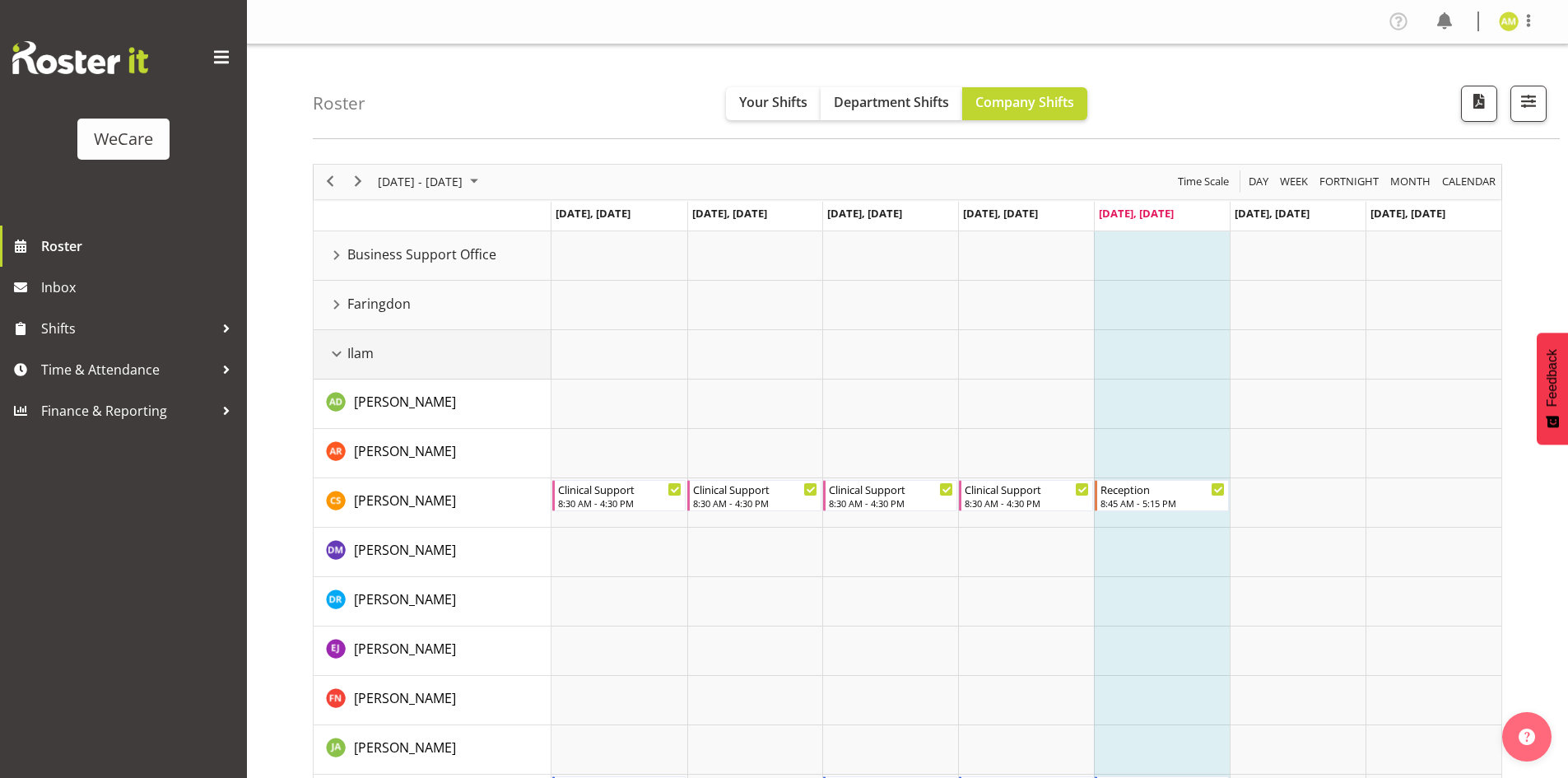
click at [338, 351] on div "Ilam resource" at bounding box center [336, 353] width 21 height 21
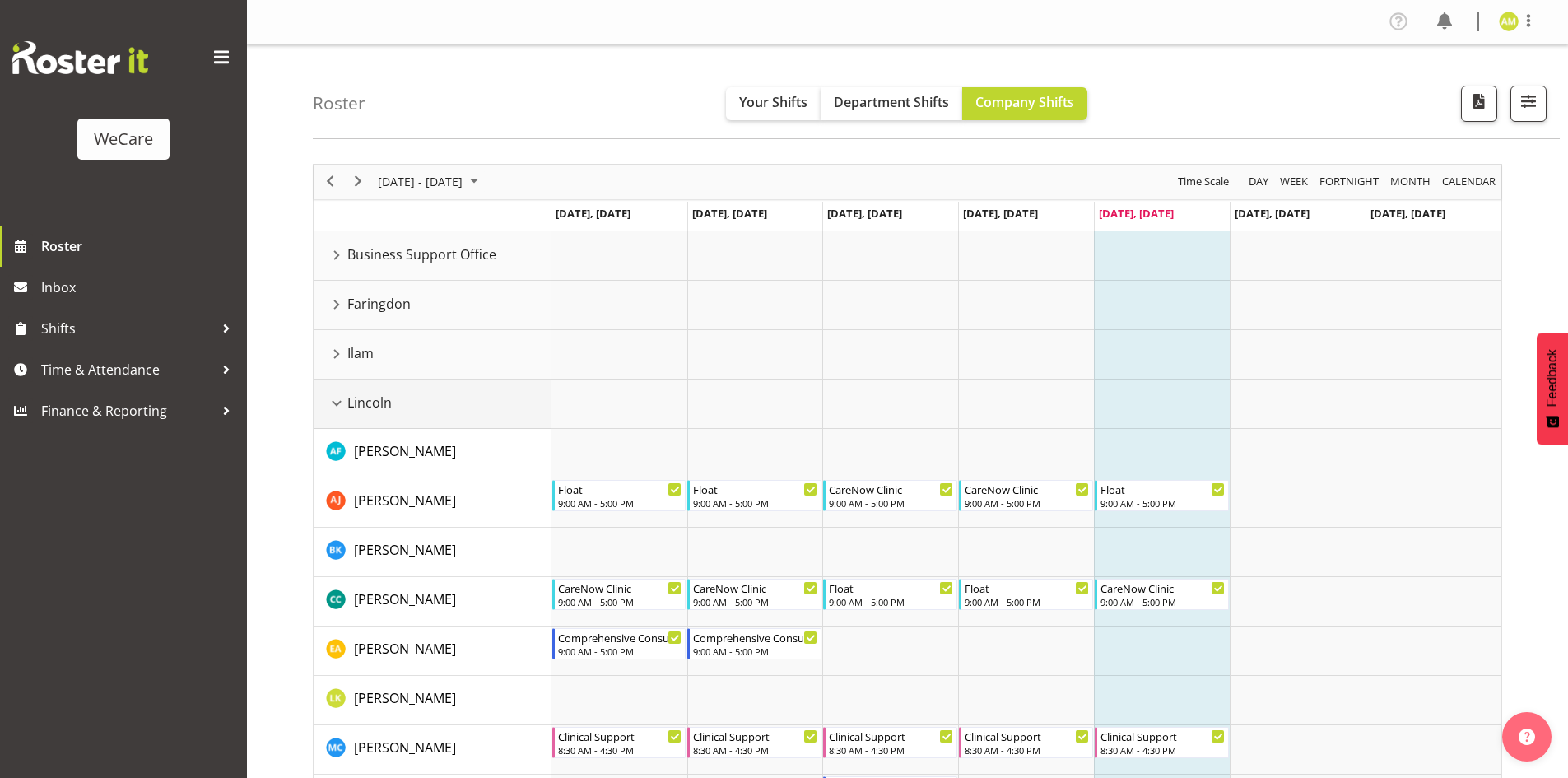
click at [335, 396] on div "Lincoln resource" at bounding box center [336, 403] width 21 height 21
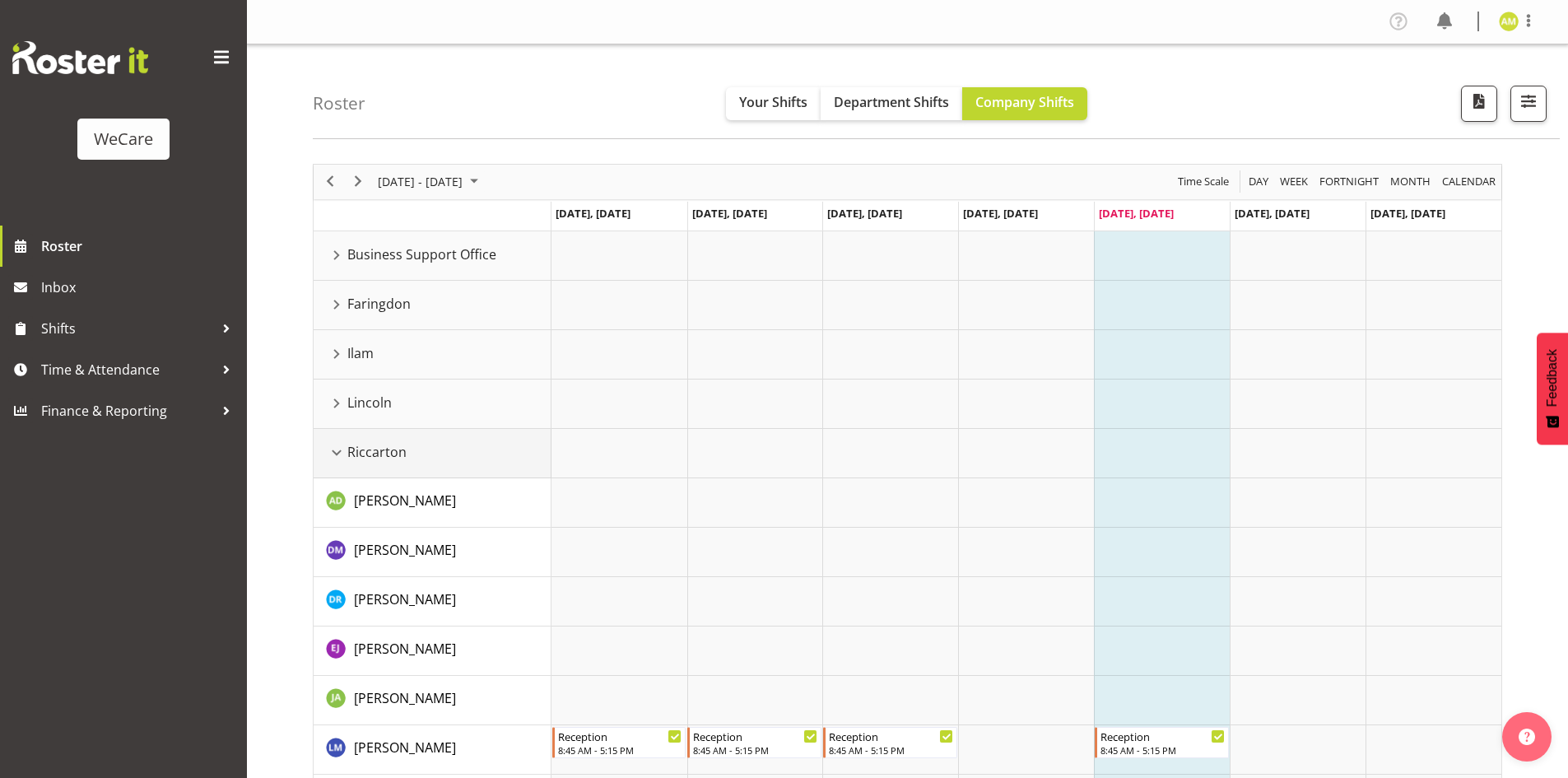
click at [341, 446] on div "Riccarton resource" at bounding box center [336, 452] width 21 height 21
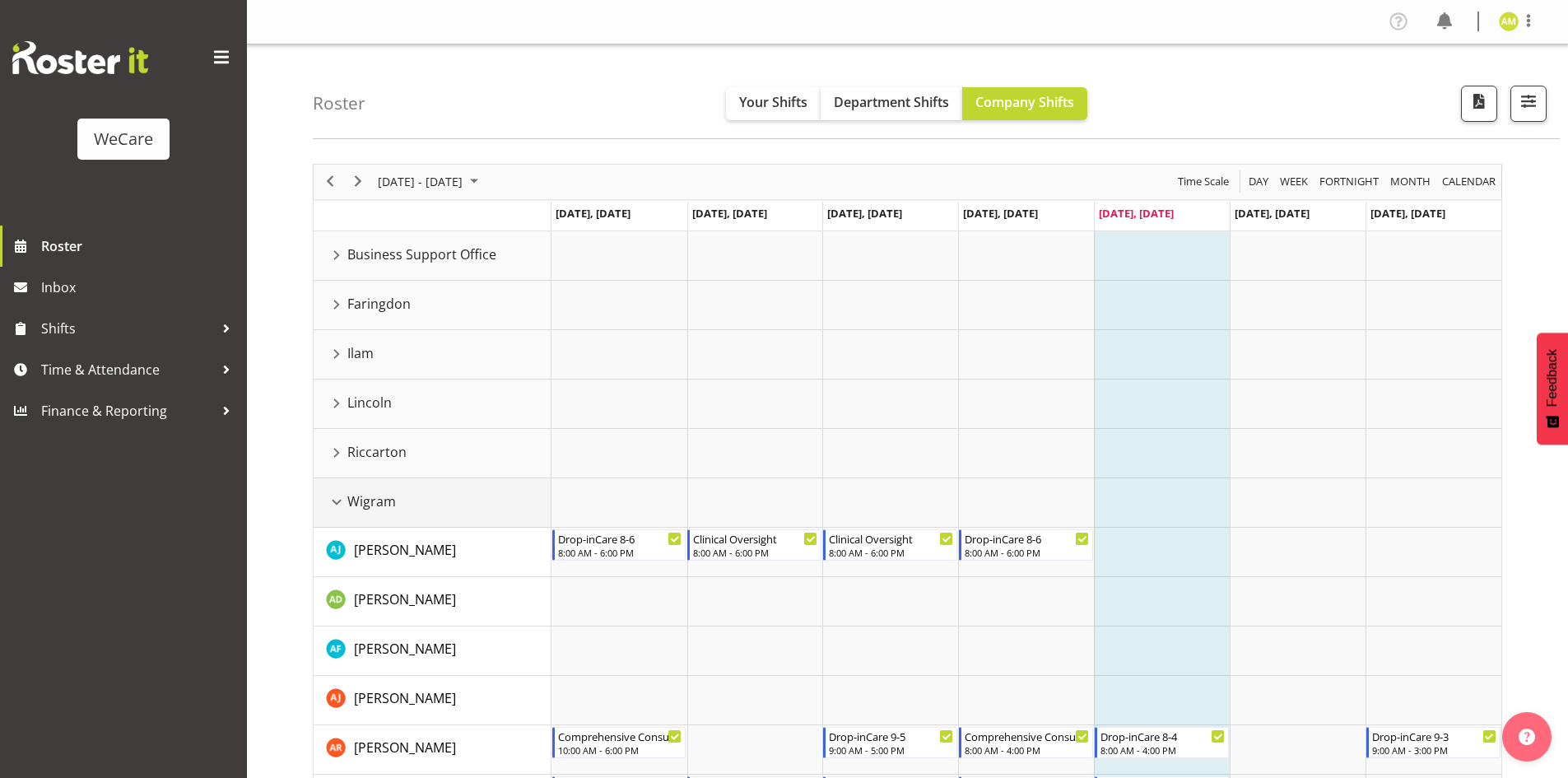
click at [331, 503] on div "Wigram resource" at bounding box center [336, 502] width 21 height 21
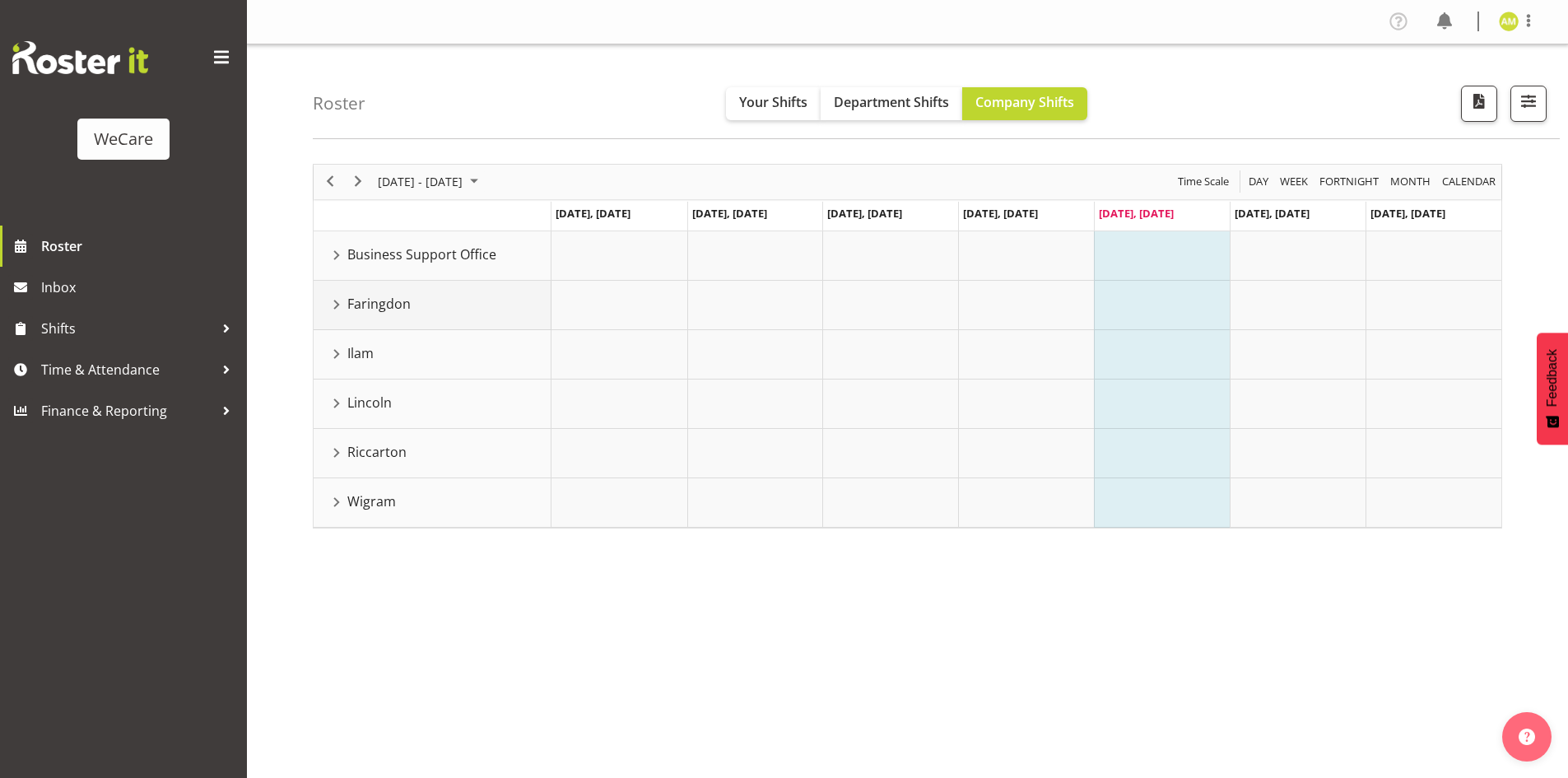
click at [337, 309] on div "Faringdon resource" at bounding box center [336, 304] width 21 height 21
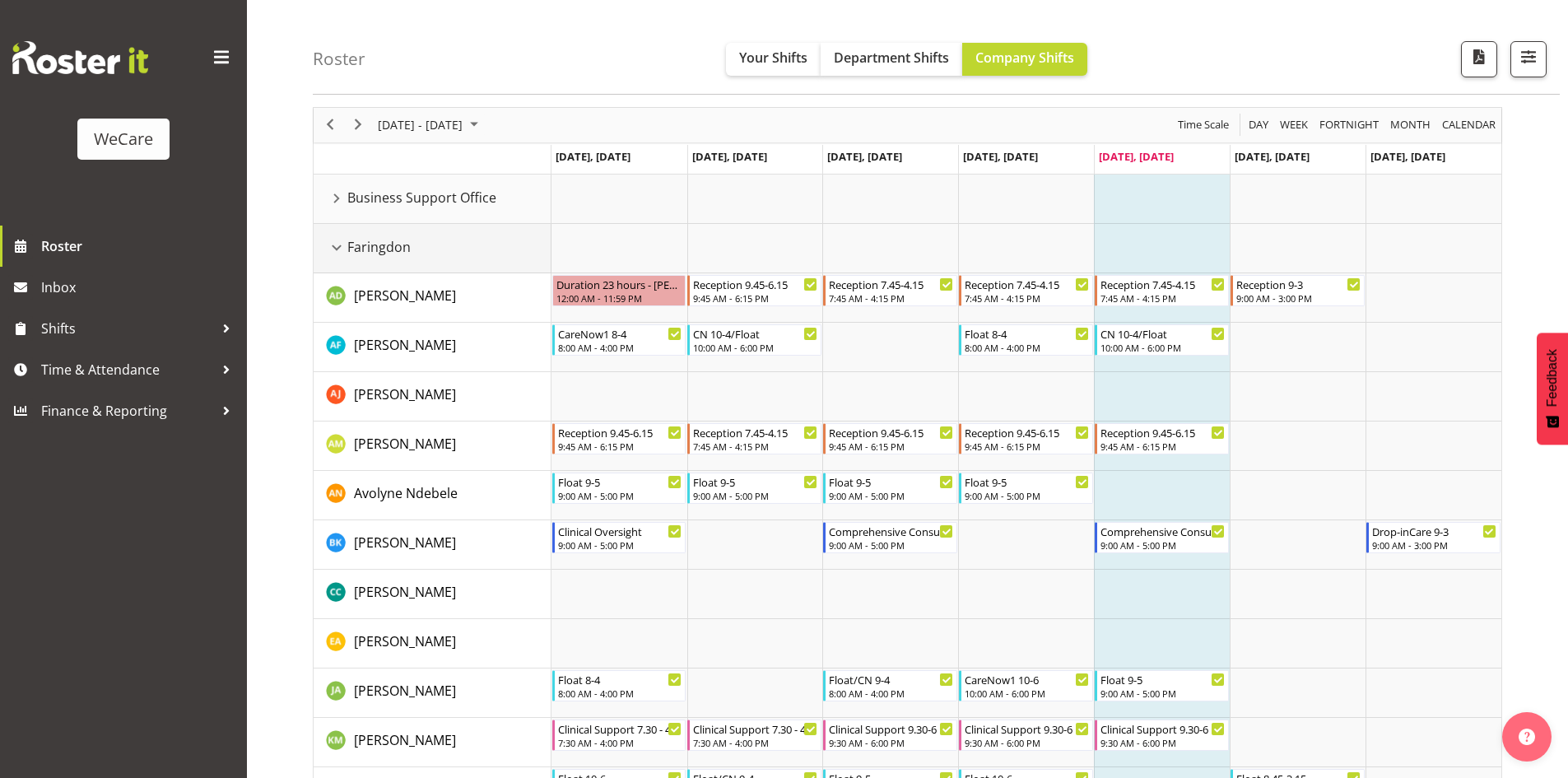
scroll to position [82, 0]
